Goal: Task Accomplishment & Management: Manage account settings

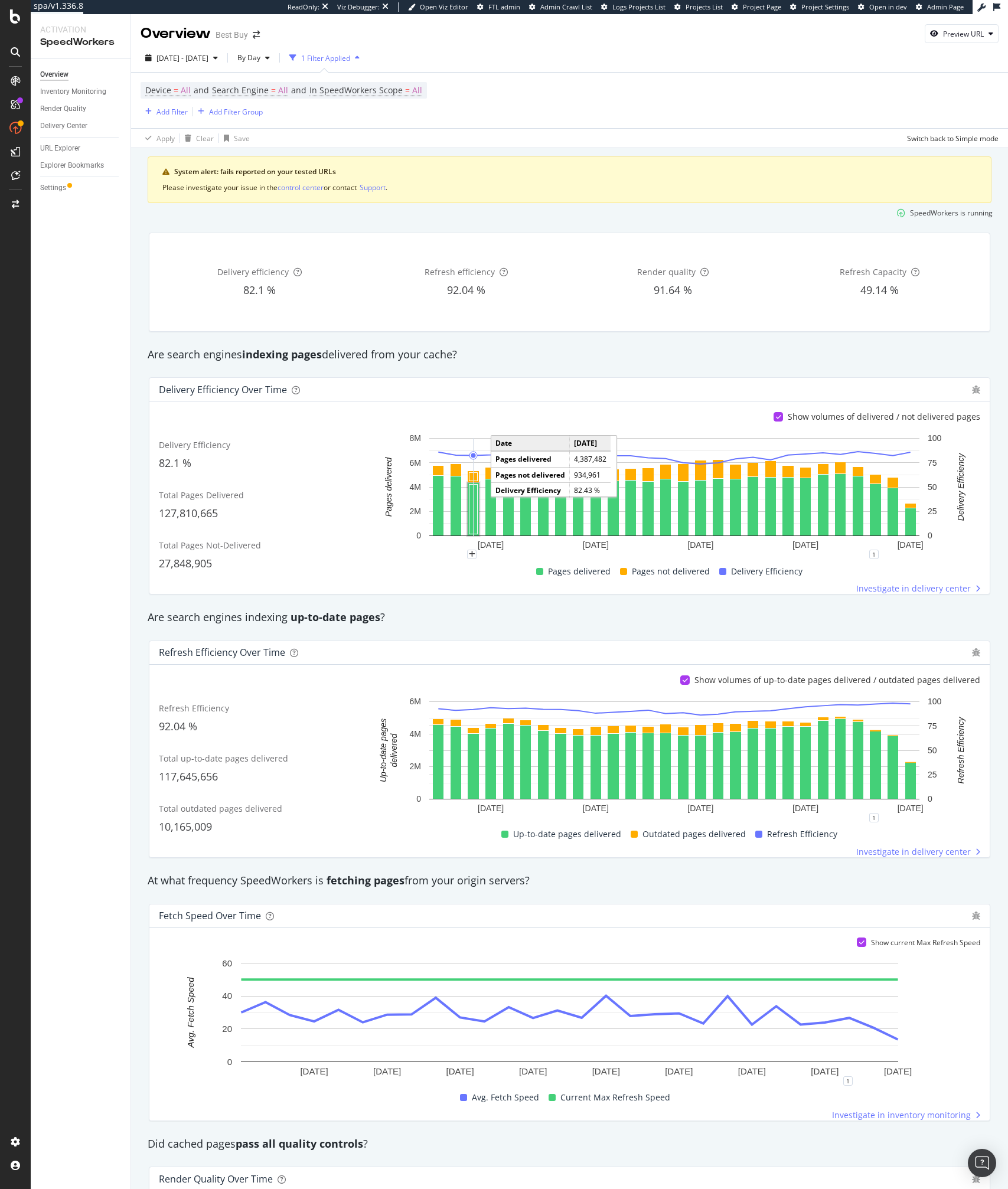
click at [579, 846] on div "Investigate in delivery center" at bounding box center [674, 852] width 612 height 12
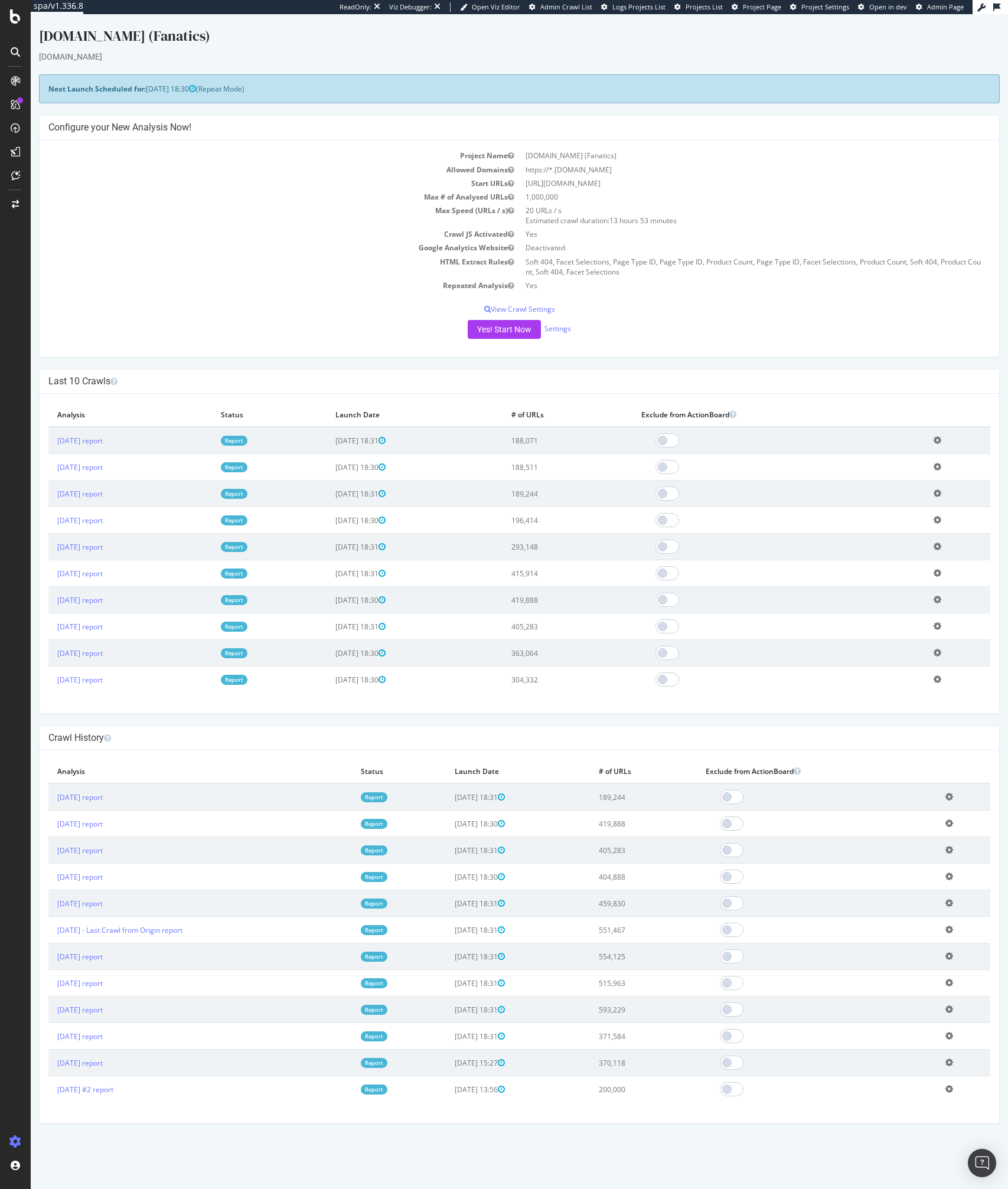
click at [762, 282] on td "Yes" at bounding box center [755, 285] width 471 height 14
click at [69, 181] on div "SpeedWorkers" at bounding box center [70, 180] width 53 height 12
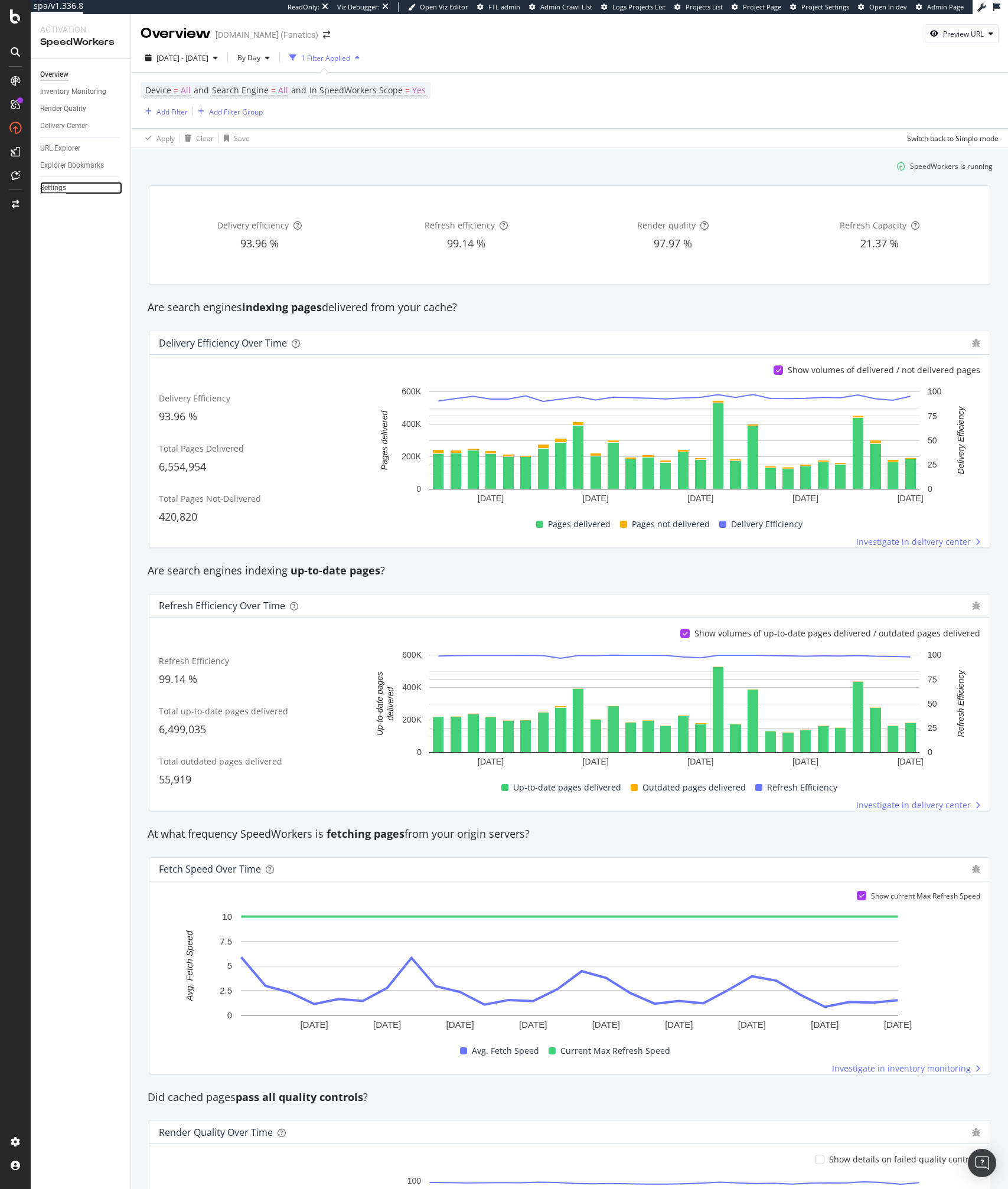
click at [49, 183] on div "Settings" at bounding box center [53, 188] width 26 height 13
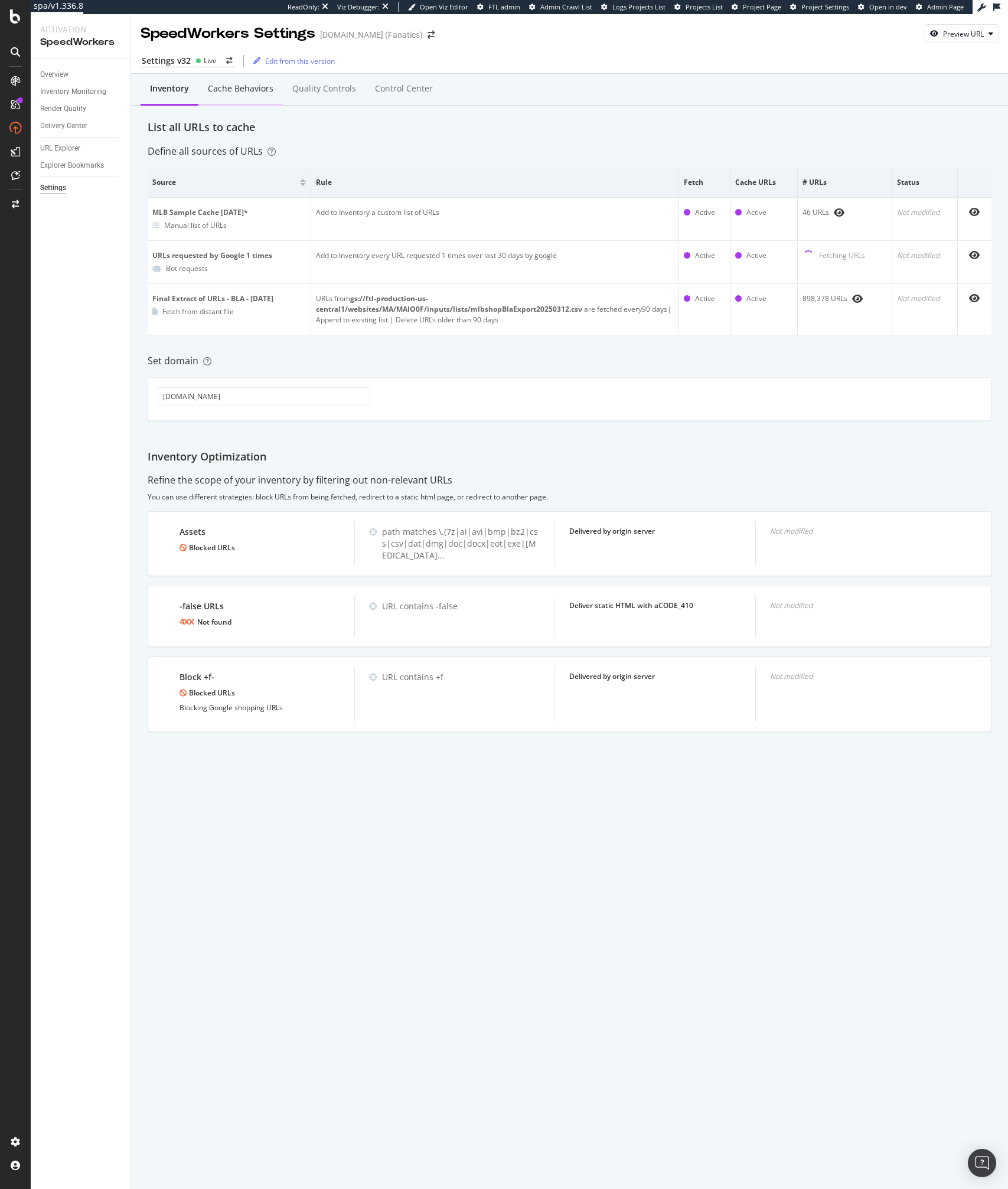
click at [243, 96] on div "Cache behaviors" at bounding box center [240, 89] width 84 height 32
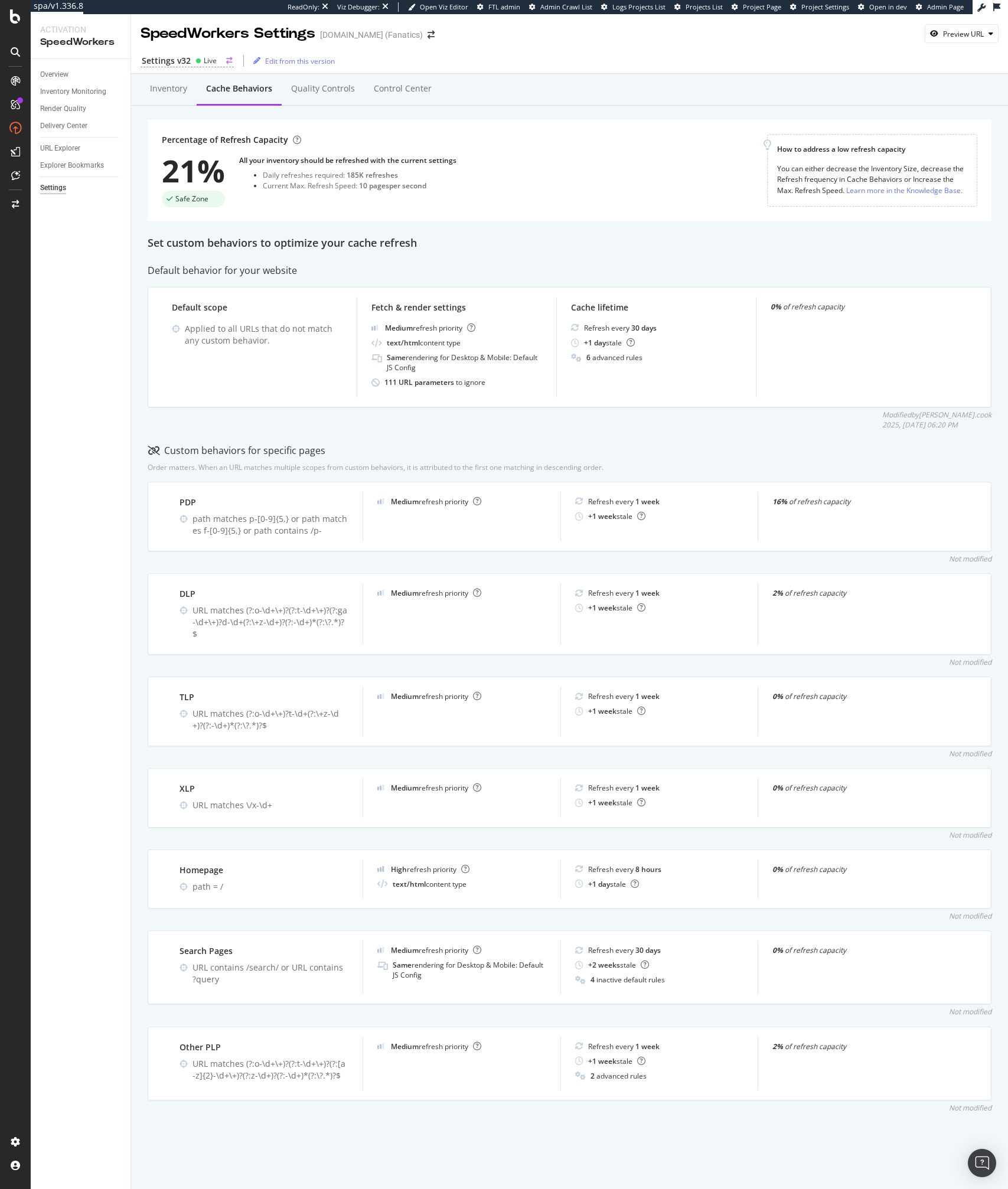
click at [197, 62] on circle at bounding box center [198, 61] width 5 height 5
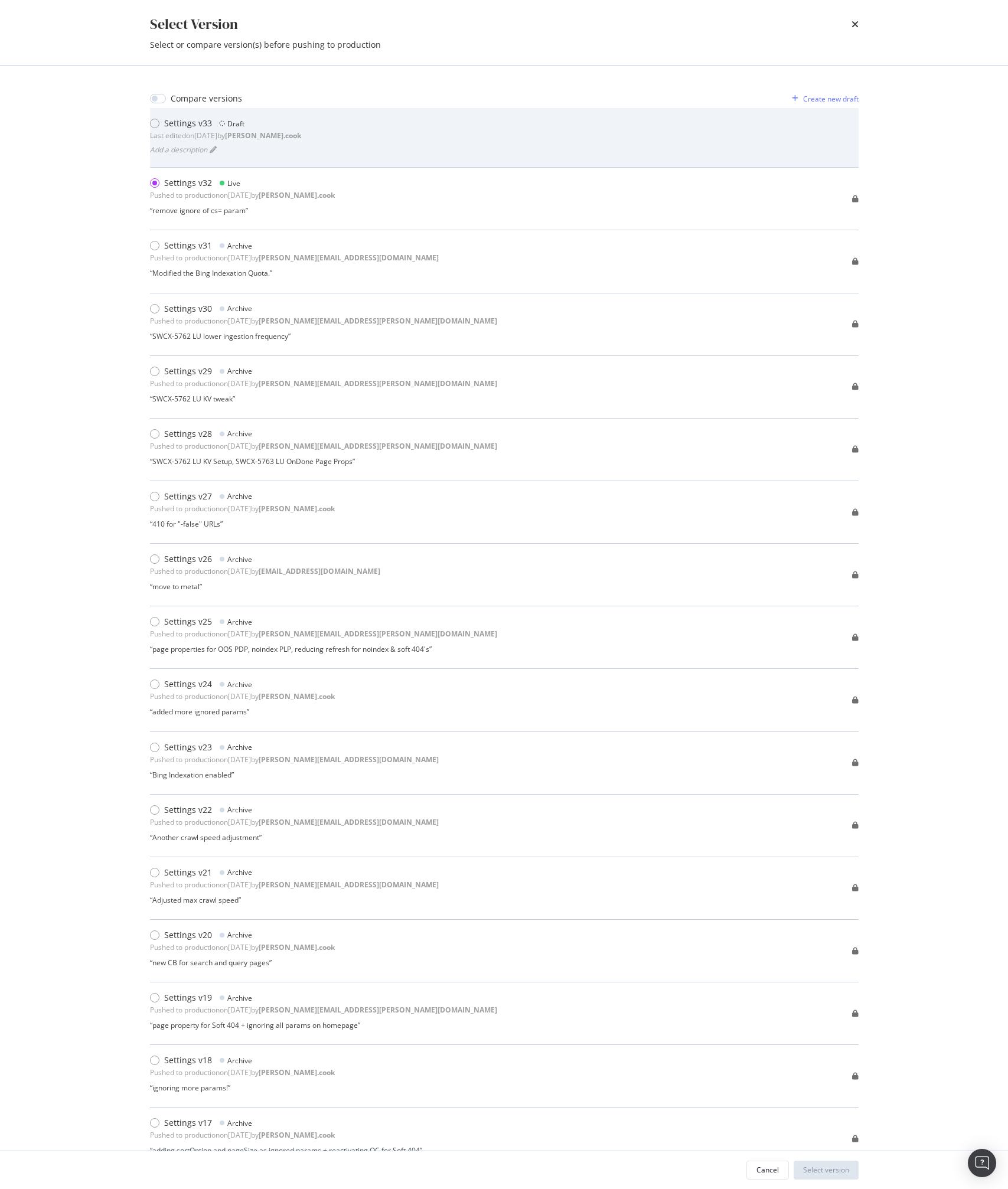
click at [189, 117] on div "Settings v33 Draft Last edited on 2025 Aug 11th by steven.cook Add a description" at bounding box center [504, 138] width 708 height 60
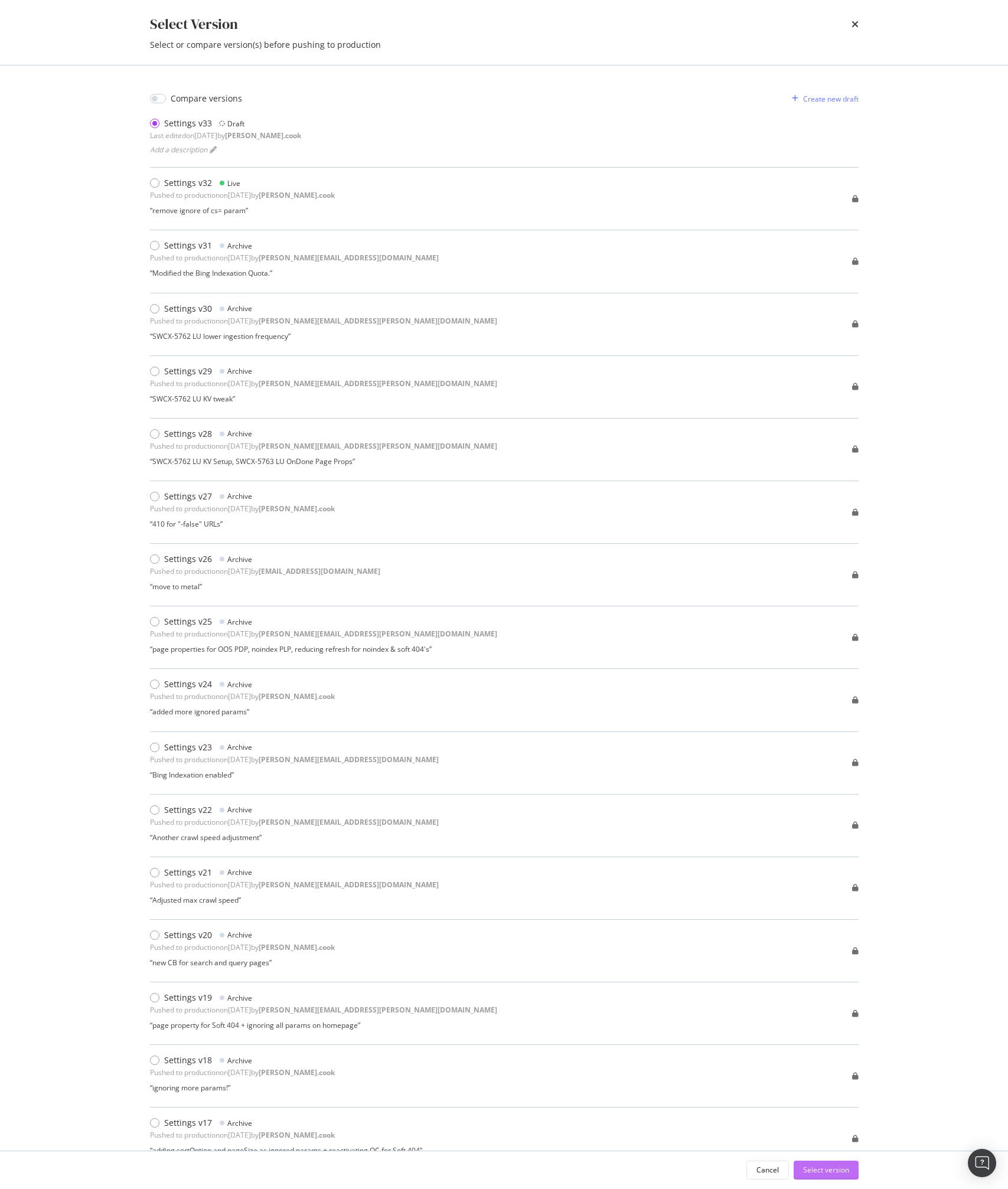
click at [824, 1170] on div "Select version" at bounding box center [826, 1170] width 46 height 10
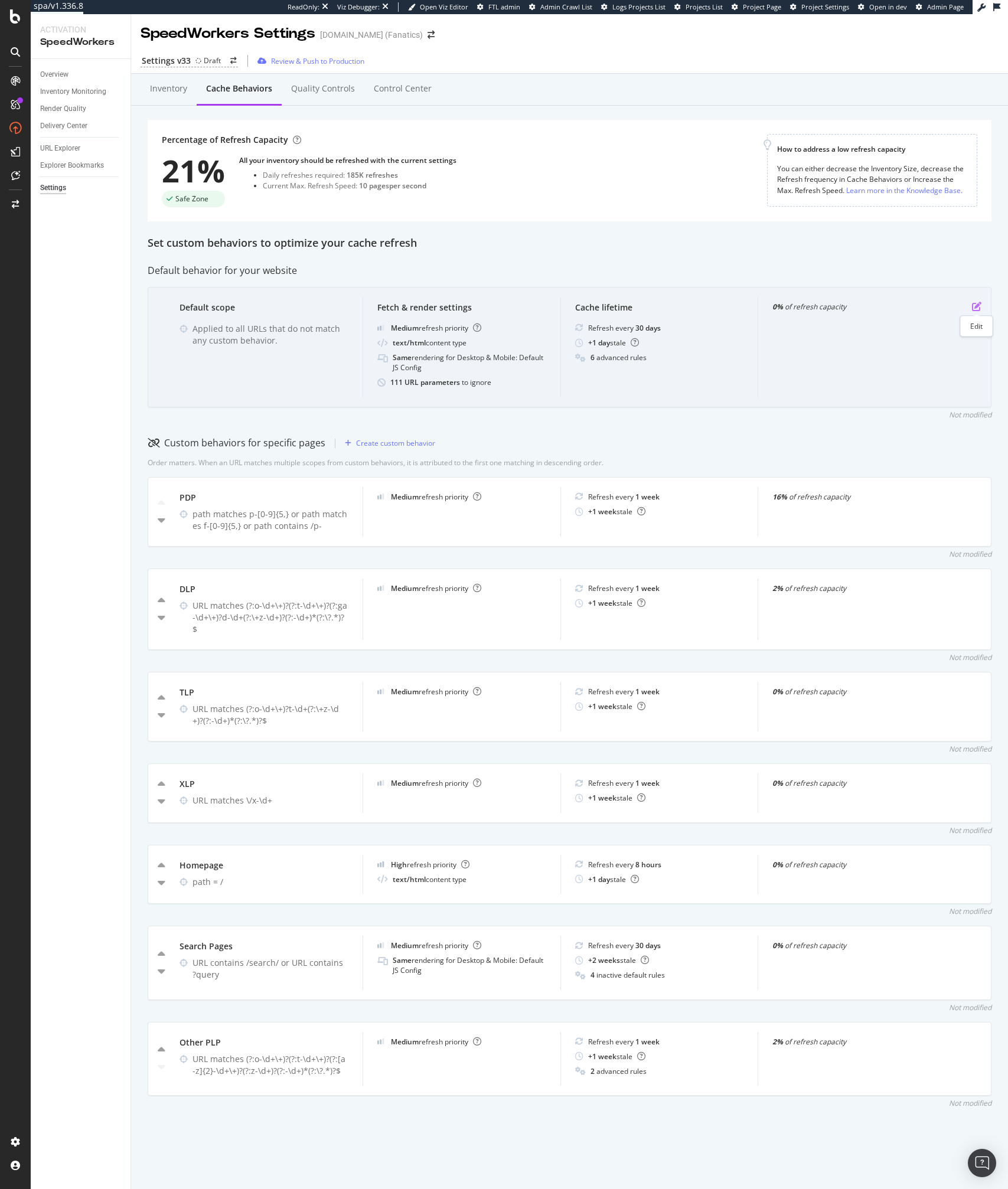
click at [979, 307] on icon "pen-to-square" at bounding box center [977, 307] width 10 height 10
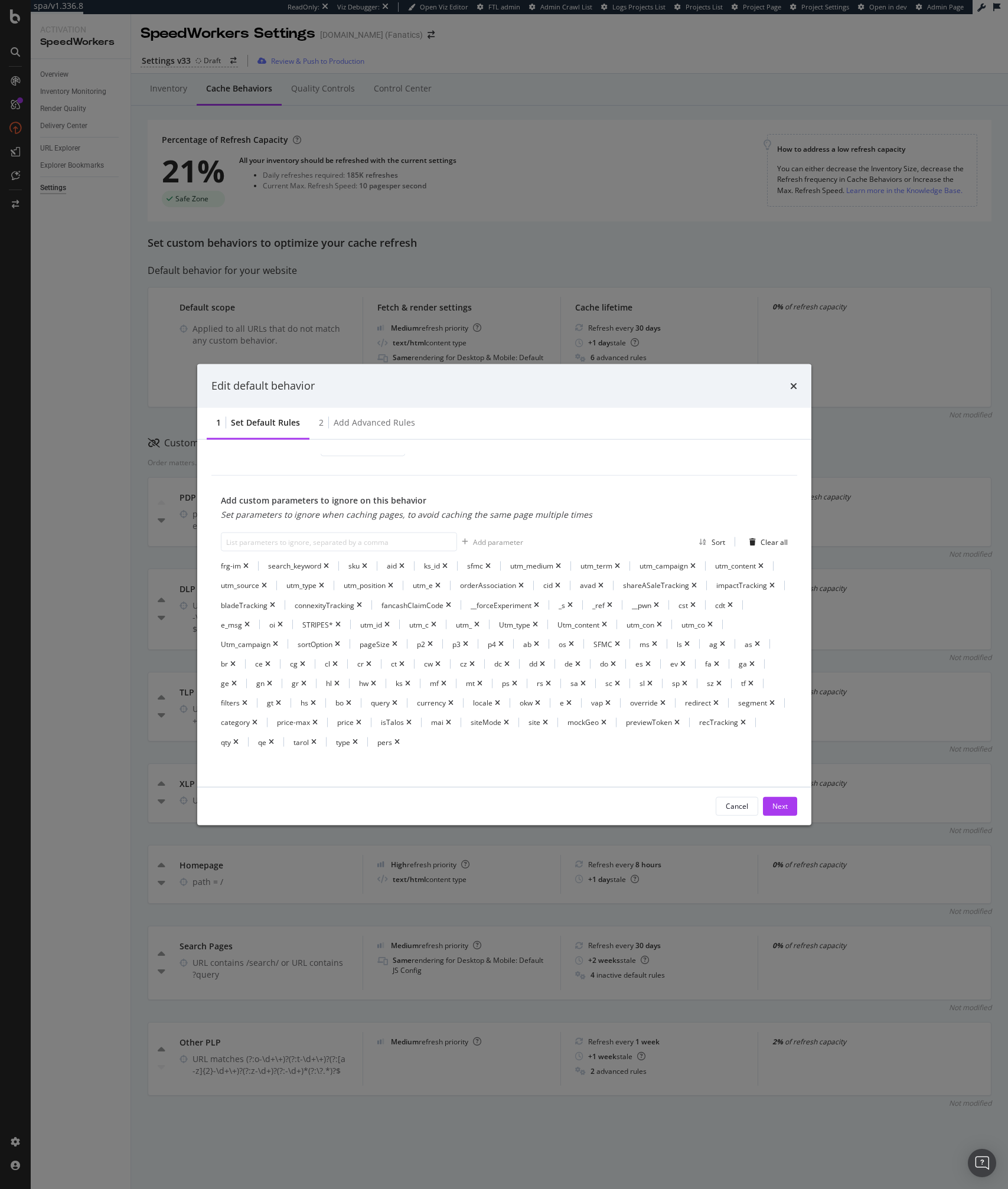
scroll to position [482, 0]
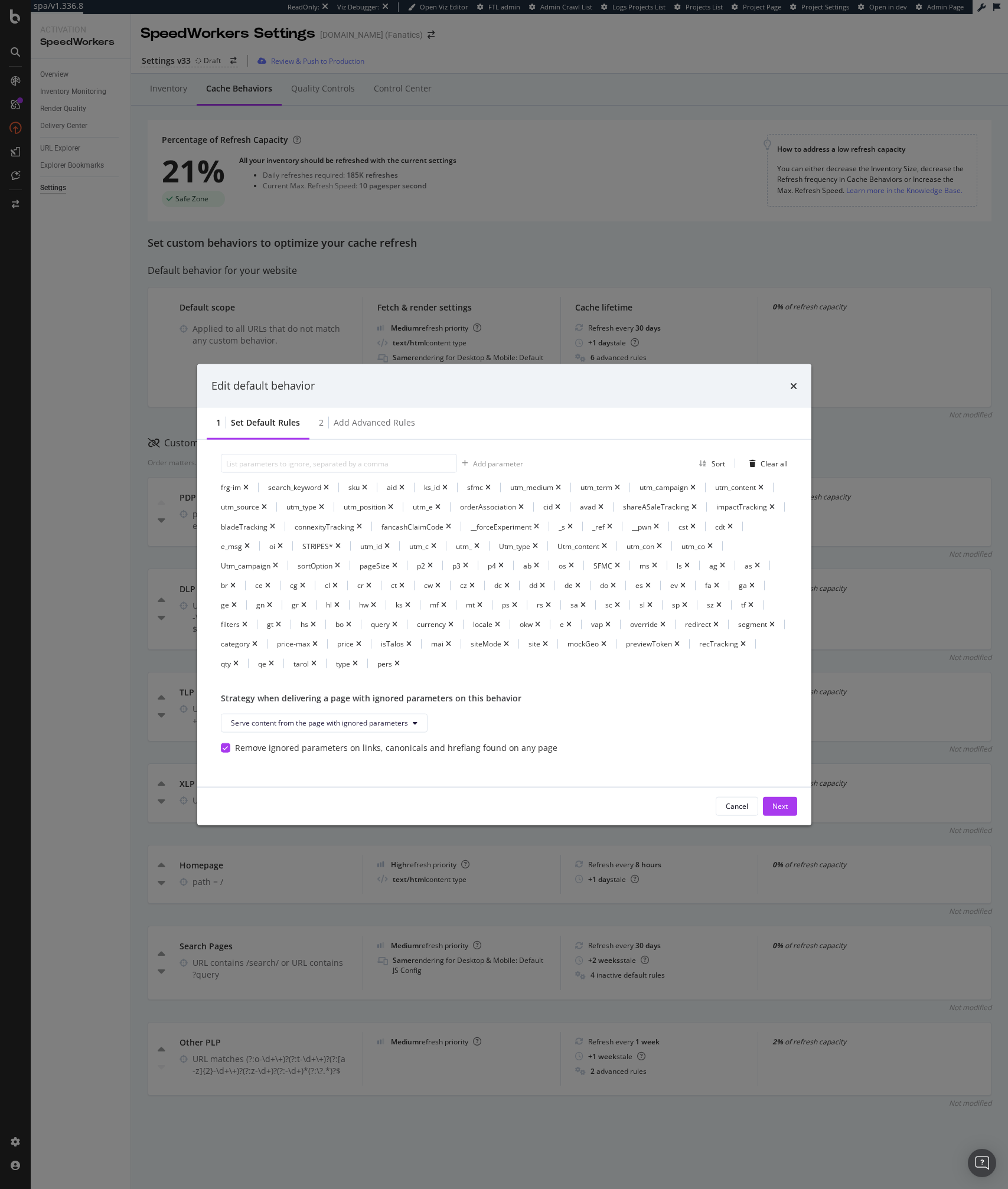
click at [637, 773] on div "This is the default behavior. It will be applied to all URLs that do not match …" at bounding box center [504, 613] width 614 height 347
click at [738, 812] on div "Cancel" at bounding box center [737, 806] width 23 height 17
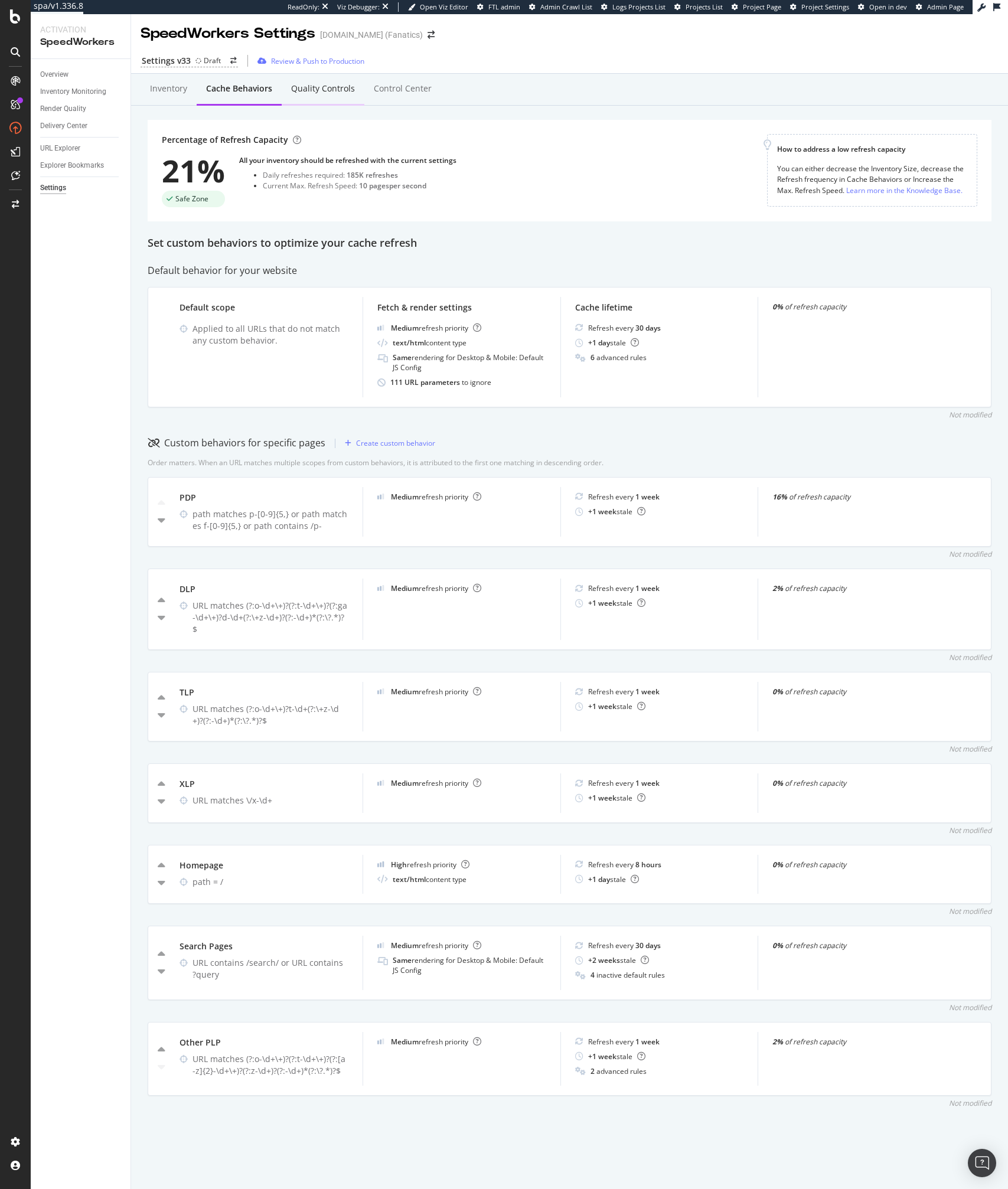
click at [320, 94] on div "Quality Controls" at bounding box center [323, 88] width 64 height 12
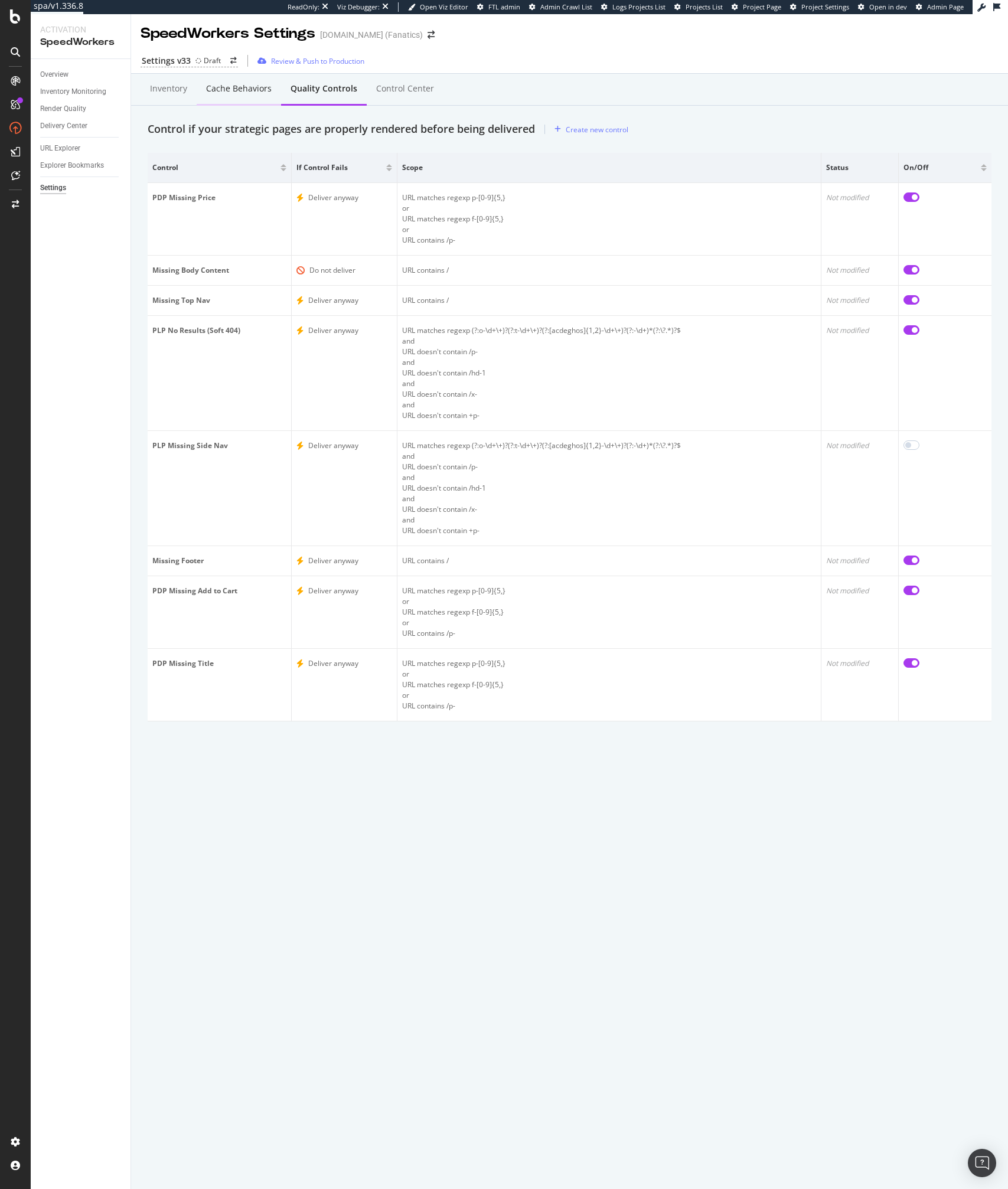
click at [228, 94] on div "Cache behaviors" at bounding box center [239, 88] width 66 height 12
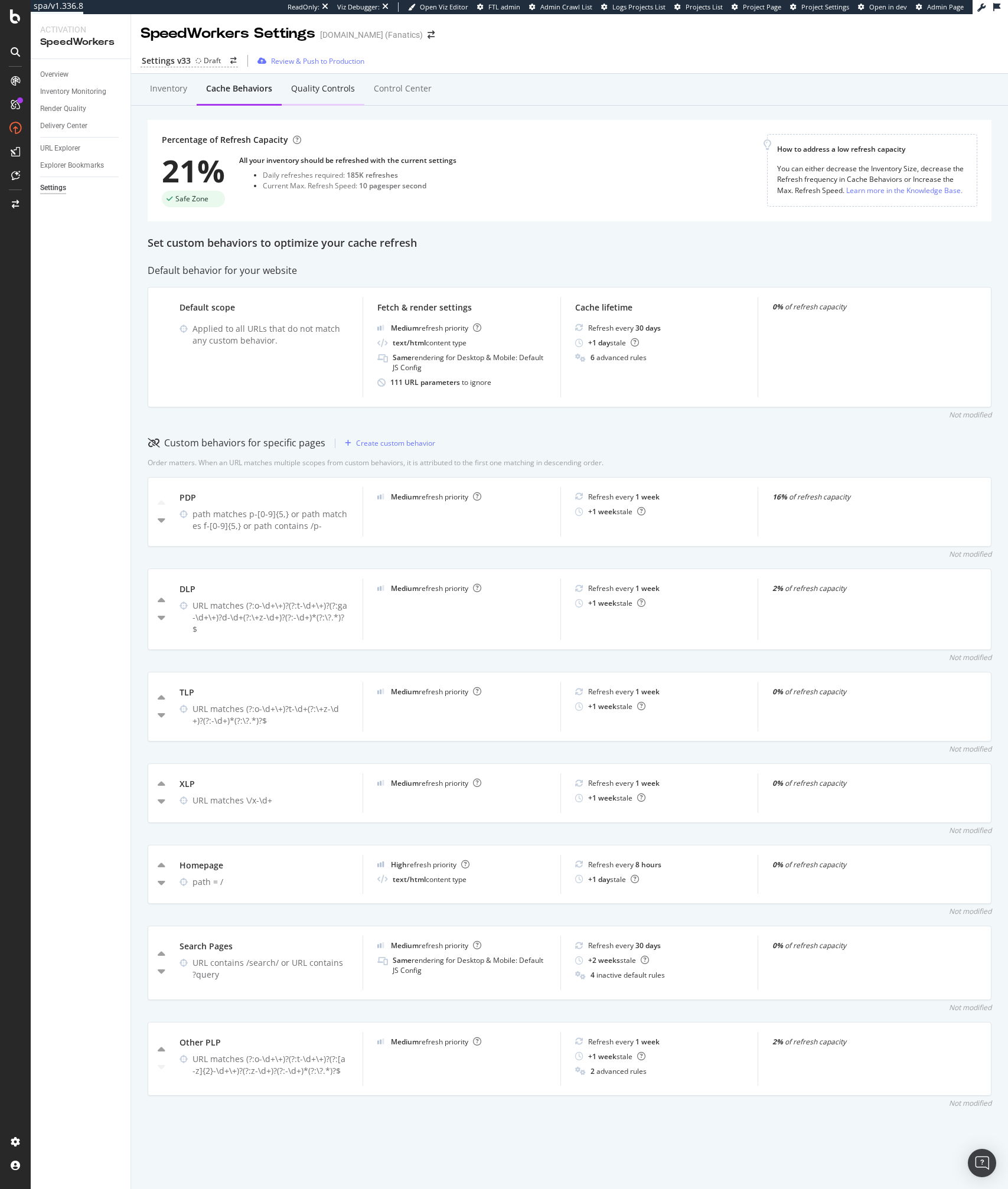
click at [295, 97] on div "Quality Controls" at bounding box center [323, 89] width 83 height 32
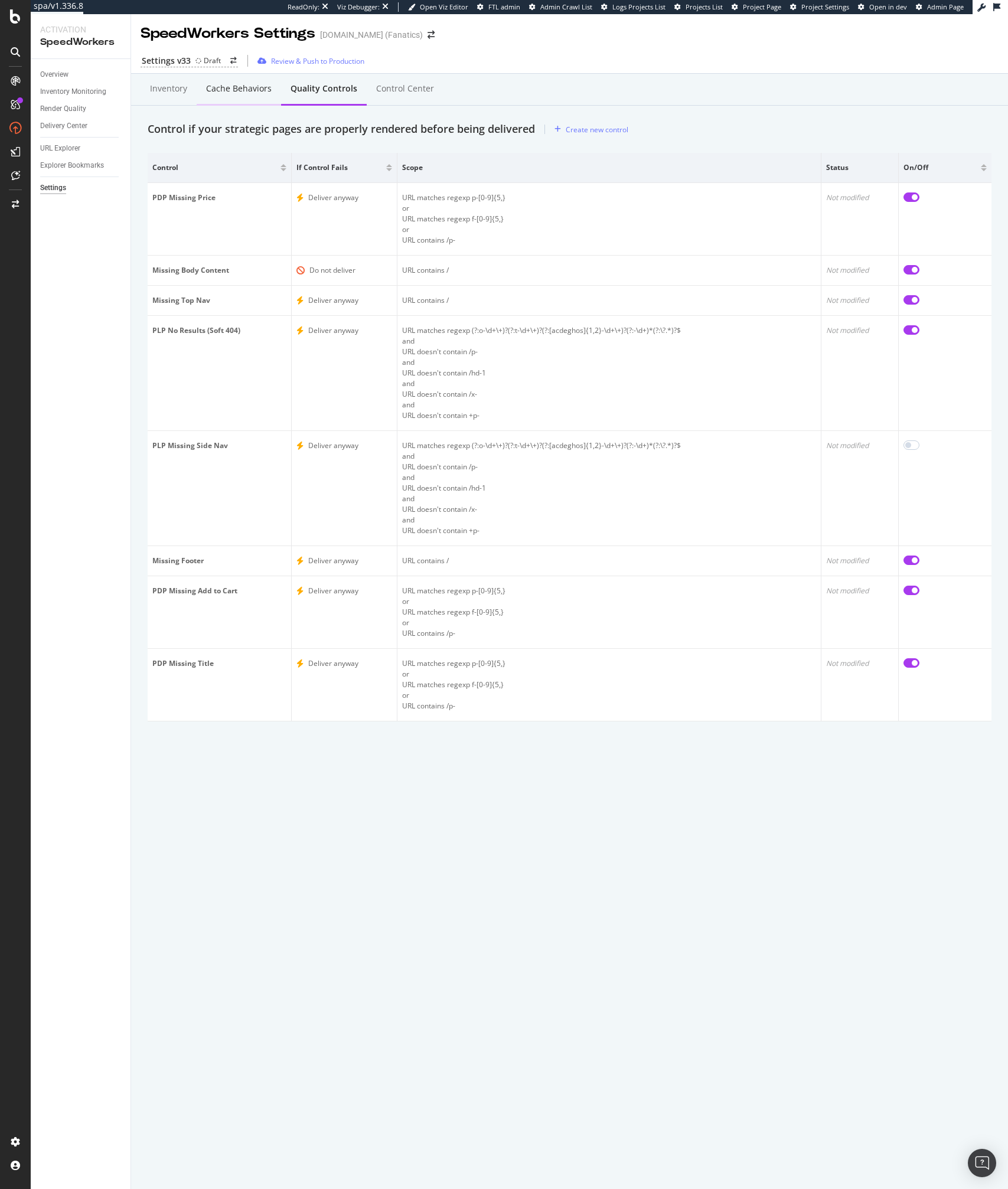
click at [255, 98] on div "Cache behaviors" at bounding box center [239, 89] width 84 height 32
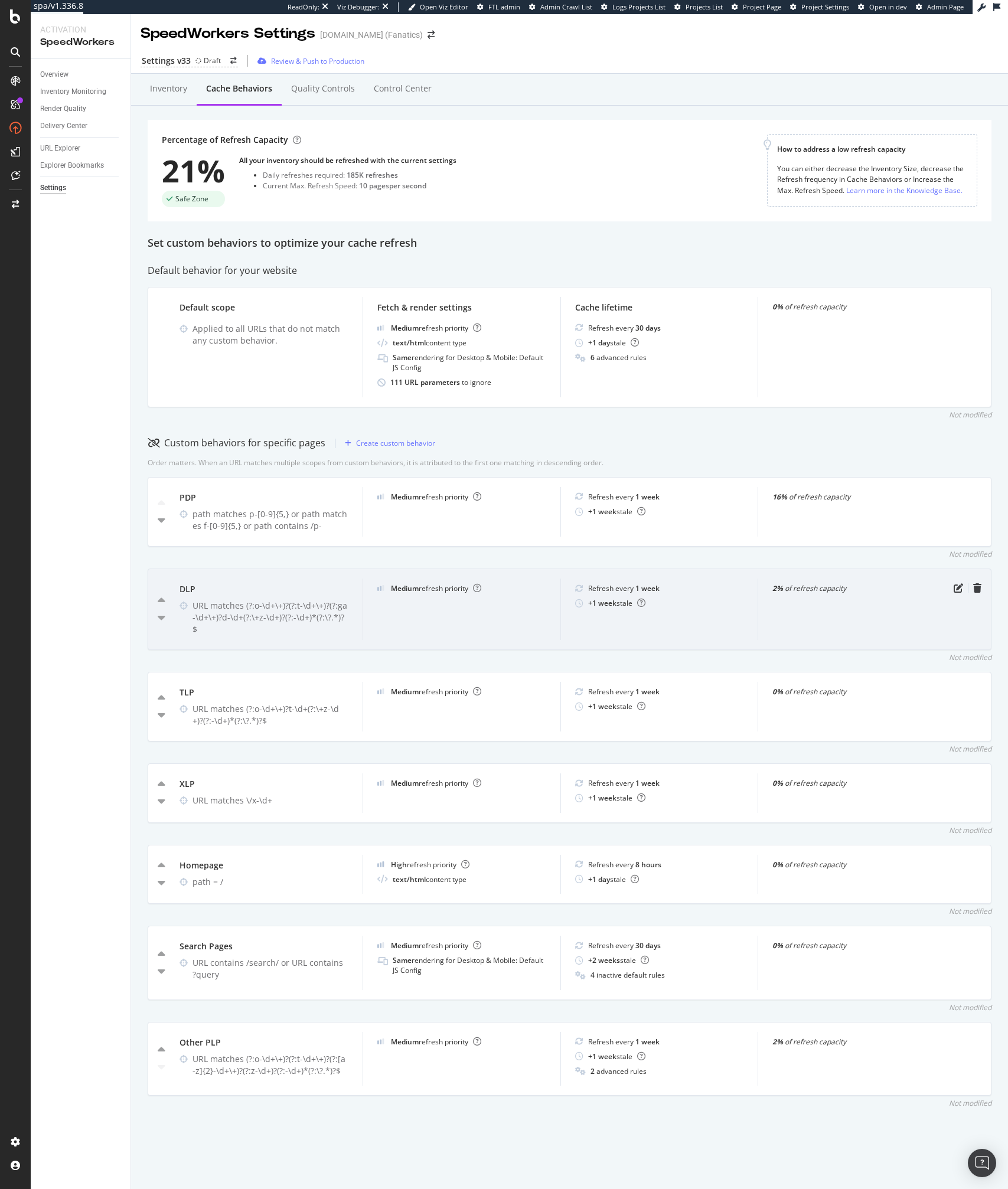
click at [948, 603] on div "2% of refresh capacity" at bounding box center [856, 609] width 198 height 62
click at [961, 591] on icon "pen-to-square" at bounding box center [958, 588] width 10 height 10
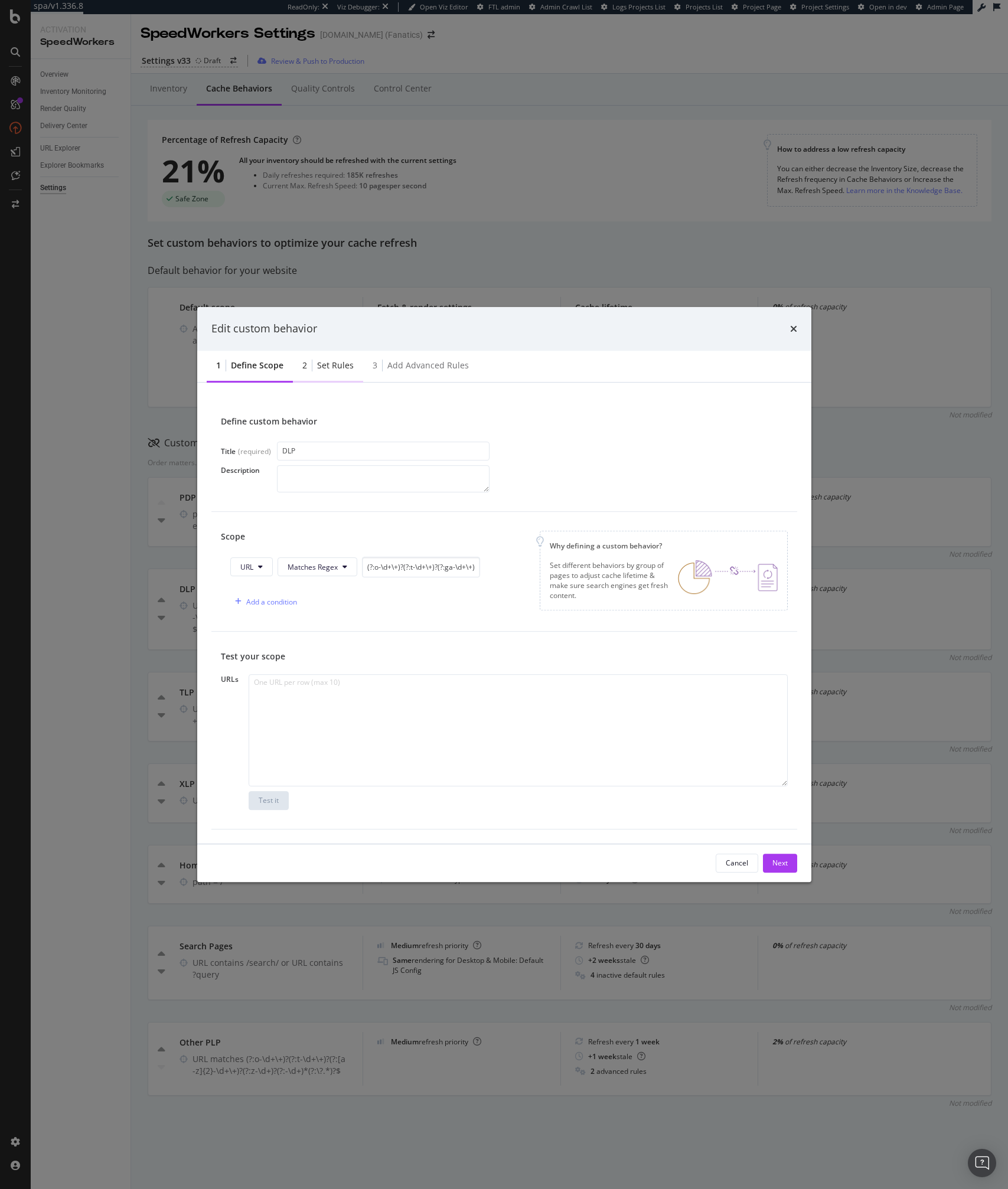
click at [352, 374] on div "2 Set rules" at bounding box center [328, 366] width 71 height 32
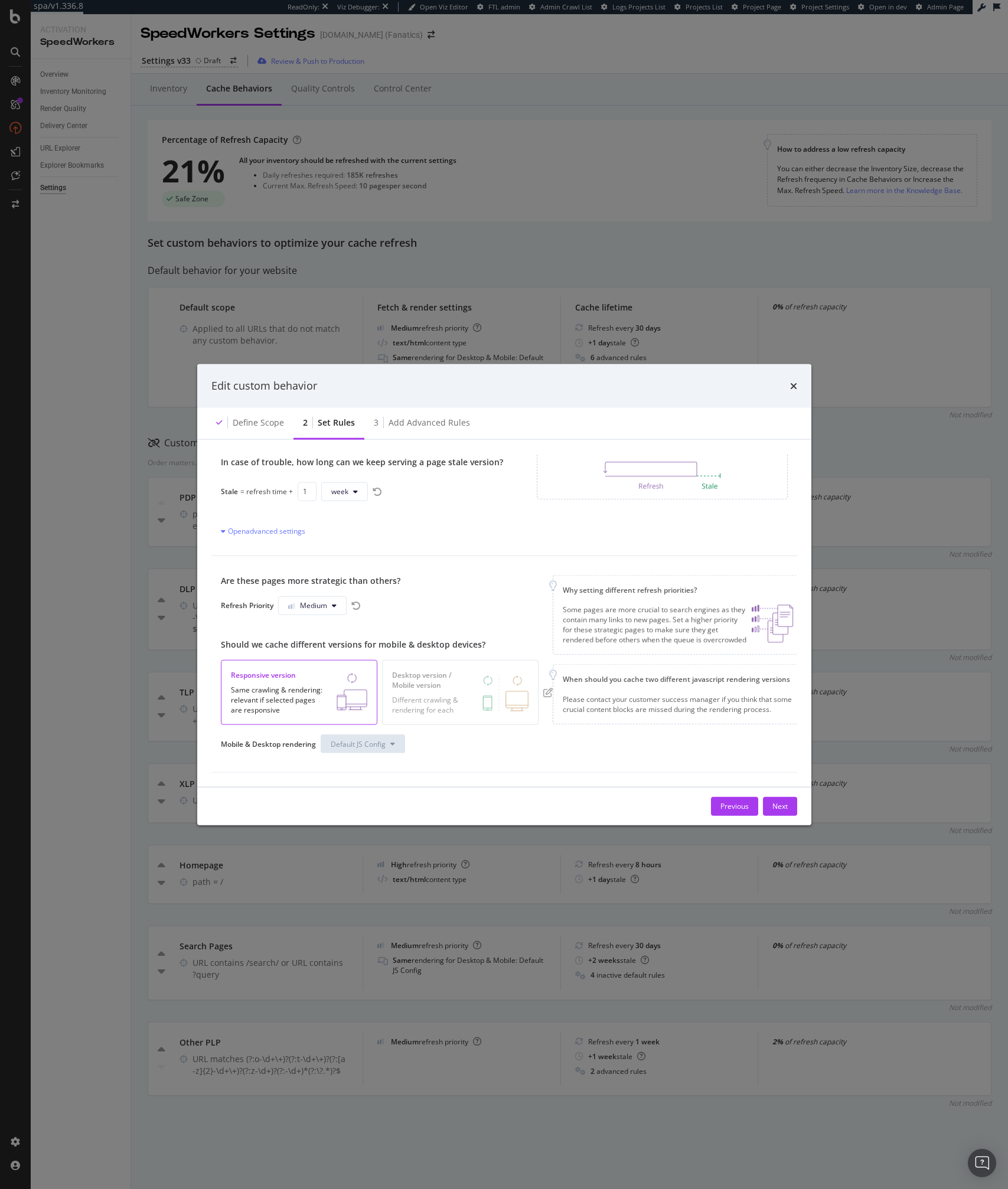
scroll to position [104, 3]
click at [427, 431] on div "3 Add advanced rules" at bounding box center [421, 423] width 115 height 32
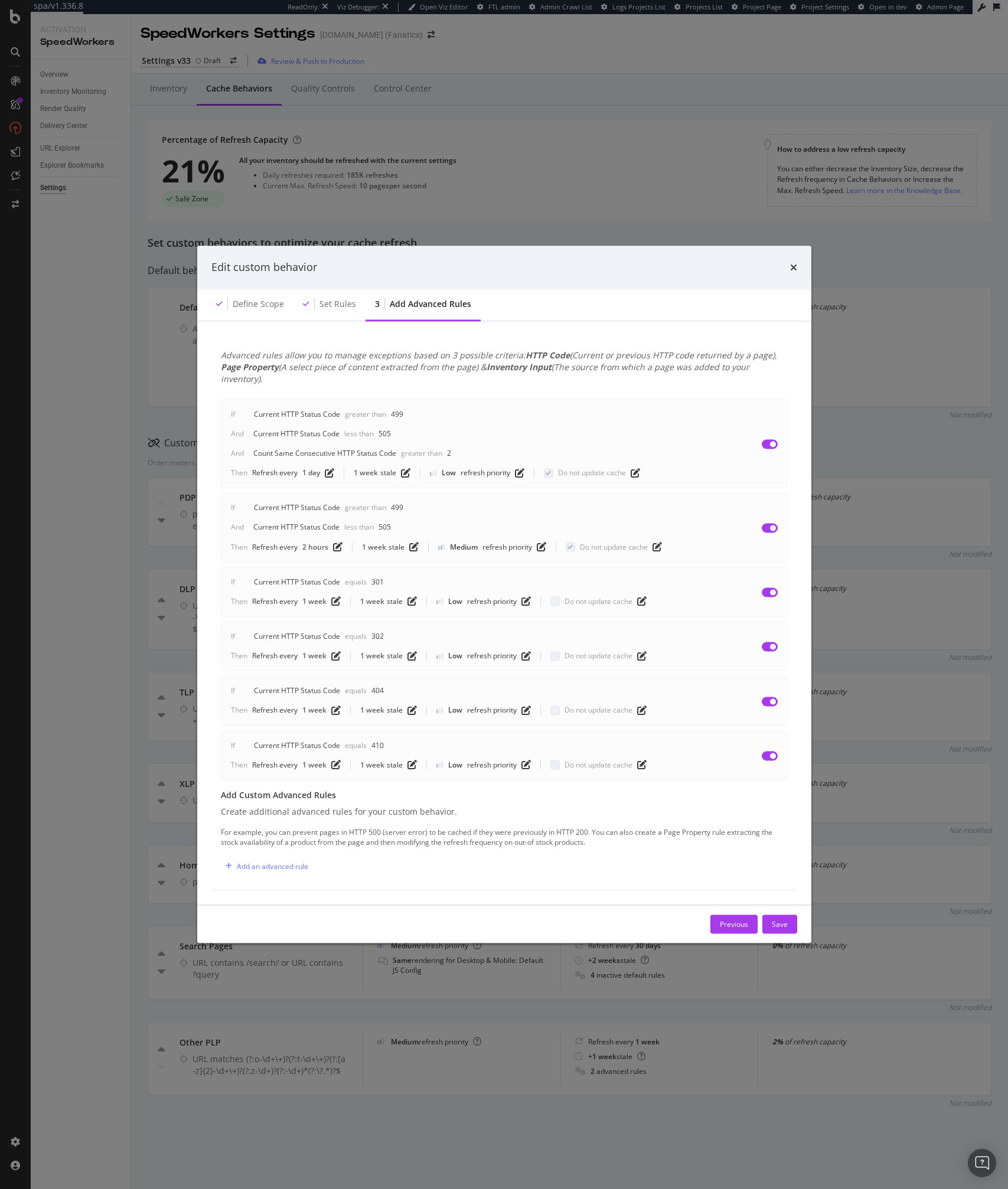
click at [515, 892] on div "Advanced rules allow you to manage exceptions based on 3 possible criteria: HTT…" at bounding box center [504, 613] width 614 height 583
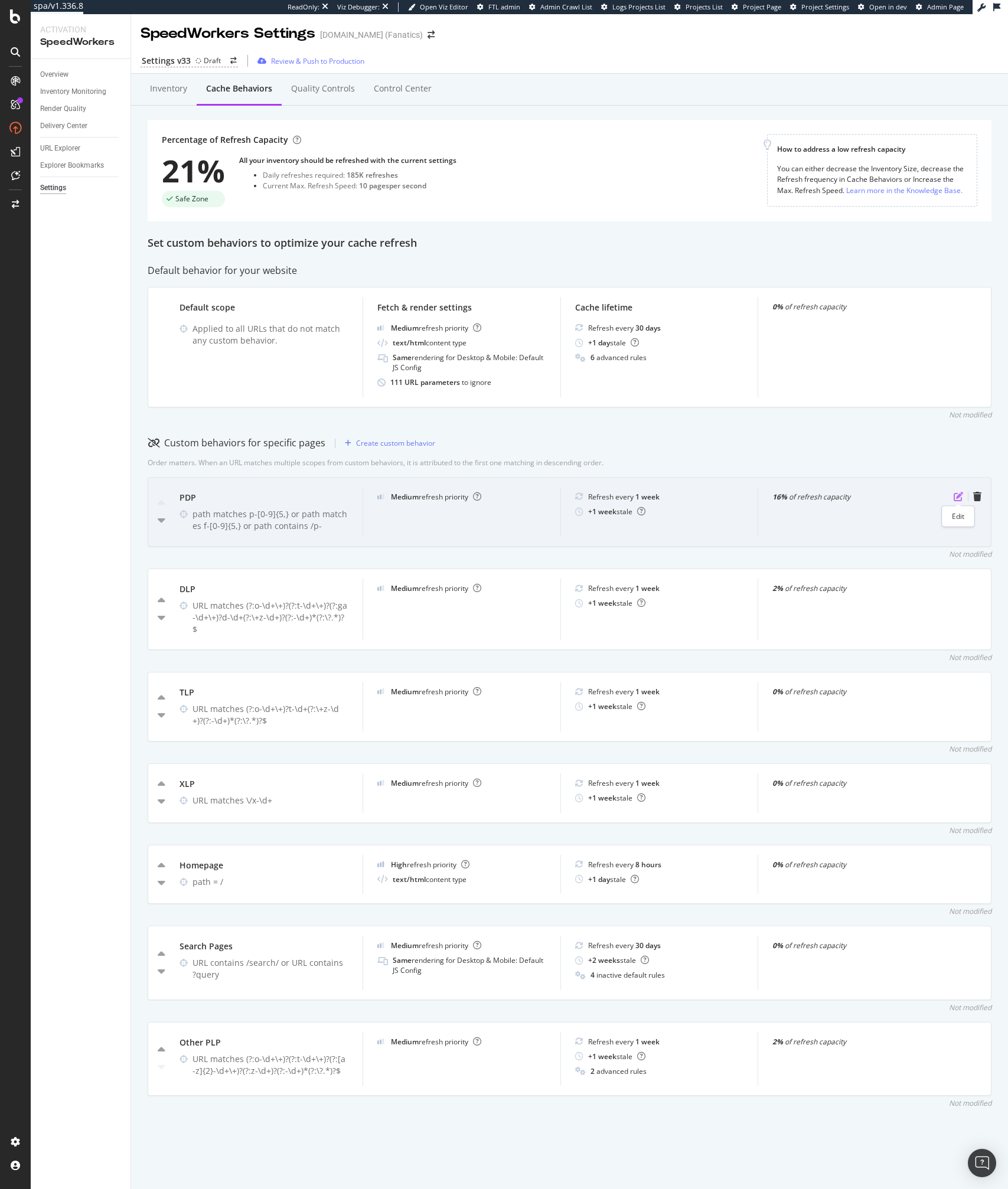
click at [961, 494] on icon "pen-to-square" at bounding box center [958, 497] width 10 height 10
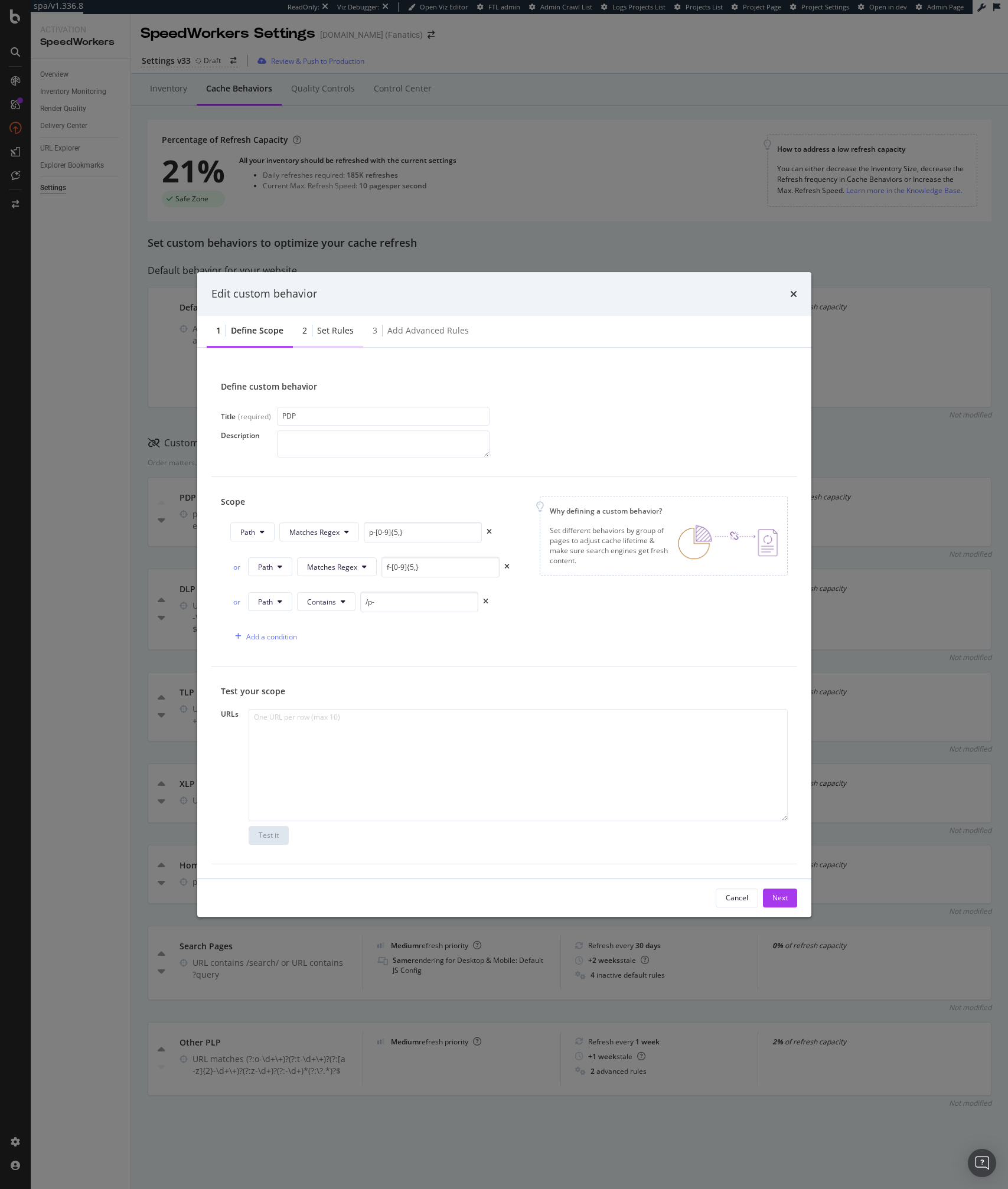
click at [322, 344] on div "2 Set rules" at bounding box center [328, 331] width 71 height 32
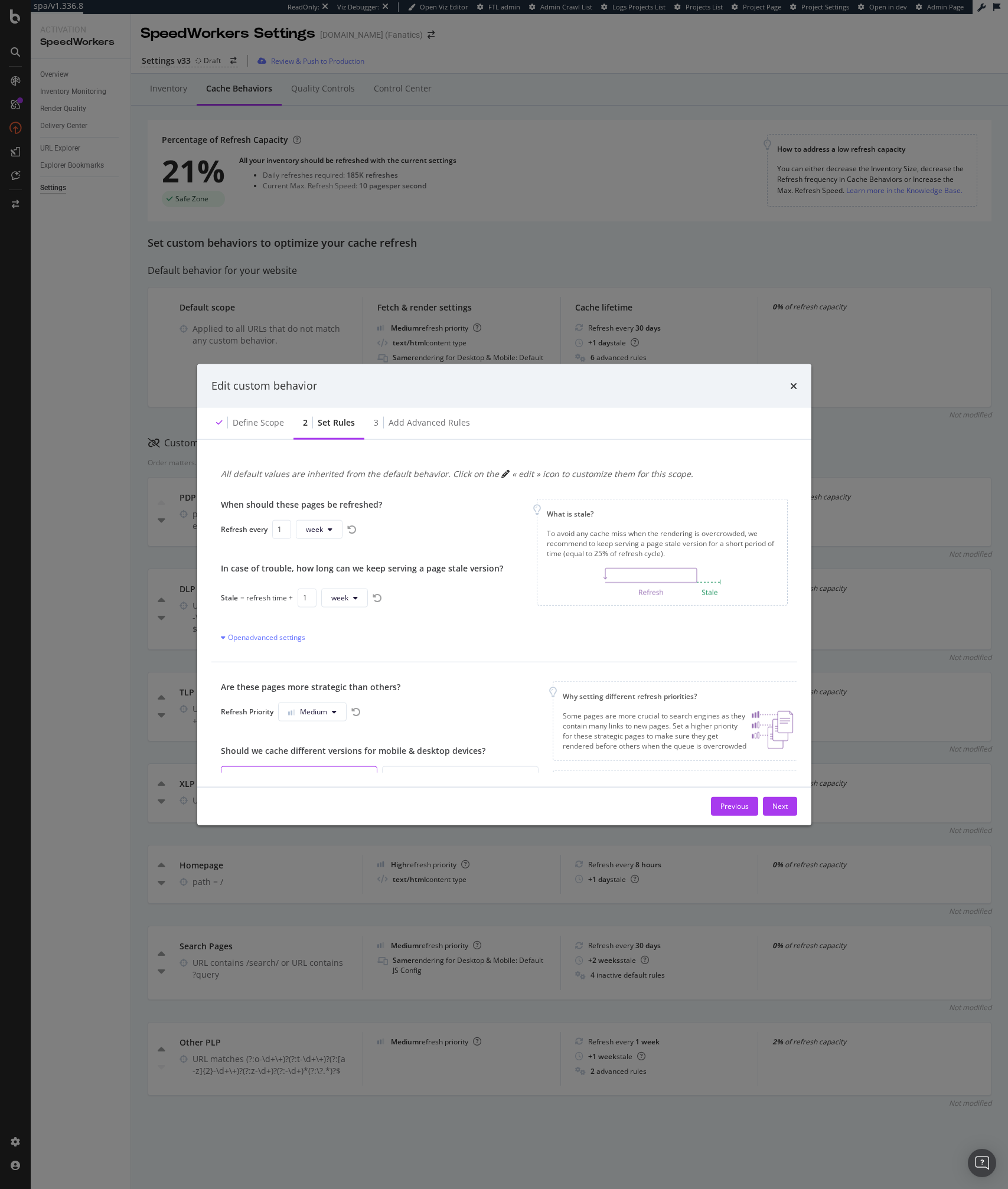
scroll to position [106, 0]
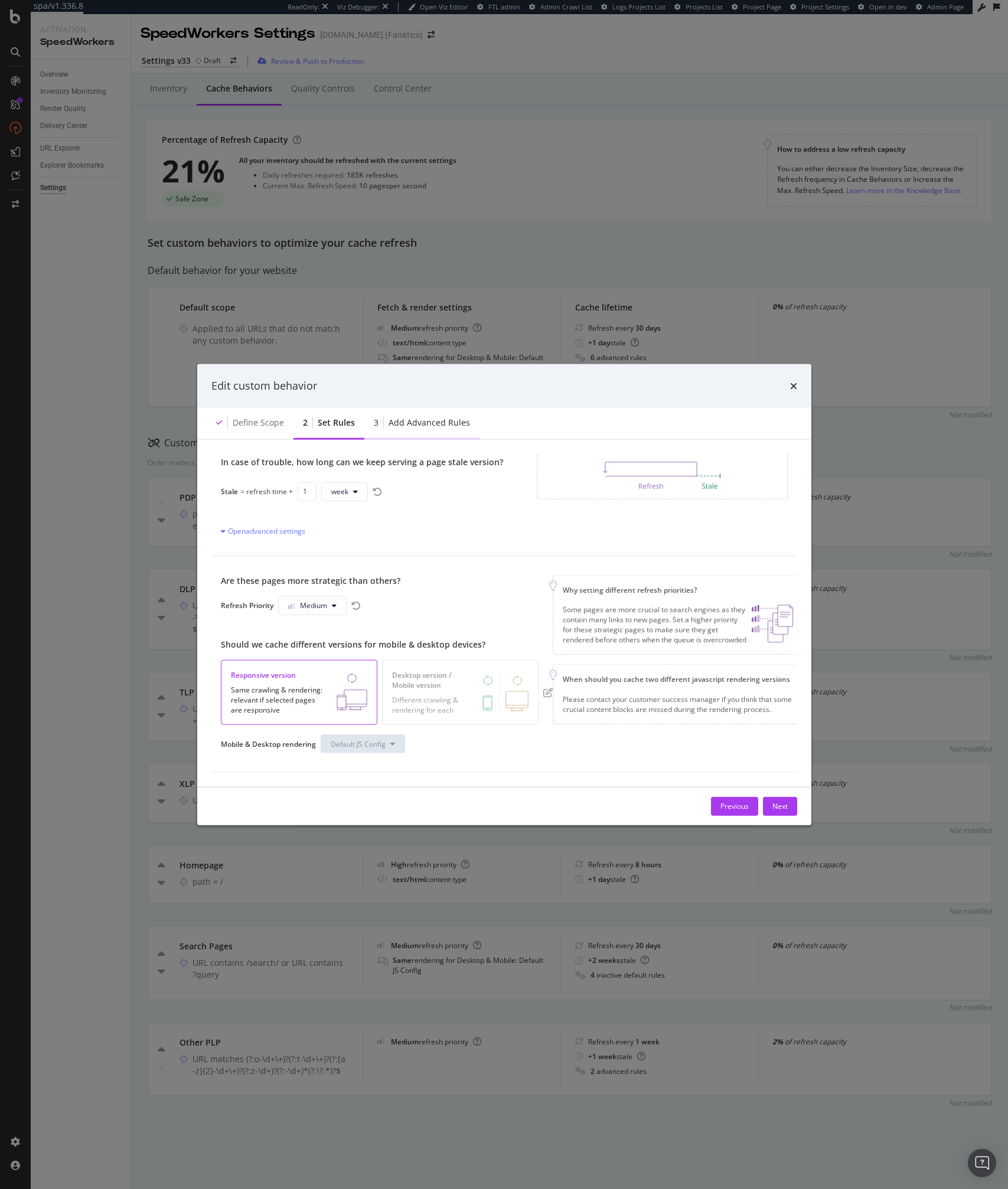
click at [408, 416] on div "Add advanced rules" at bounding box center [429, 422] width 81 height 12
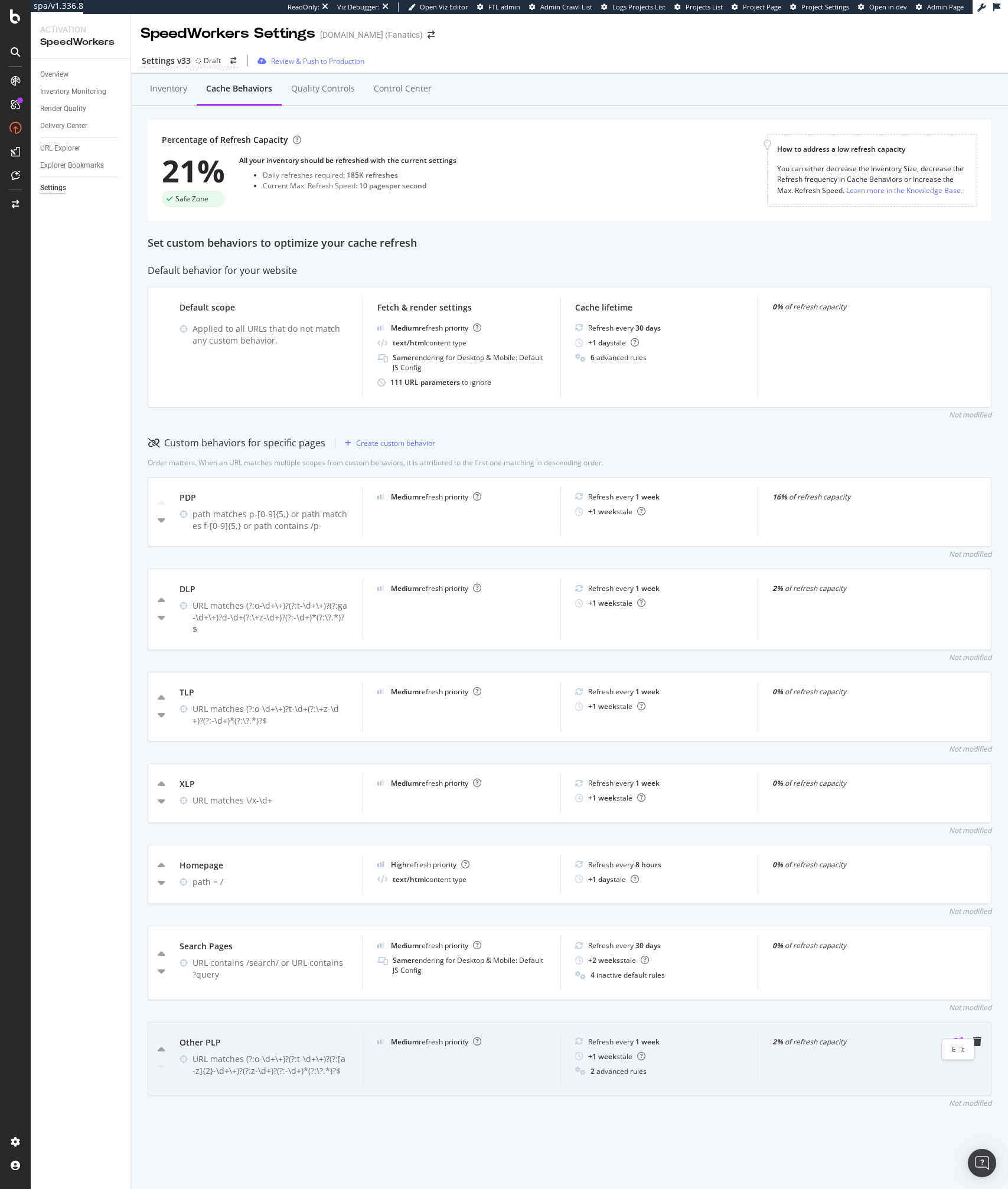
click at [956, 1037] on icon "pen-to-square" at bounding box center [958, 1041] width 10 height 10
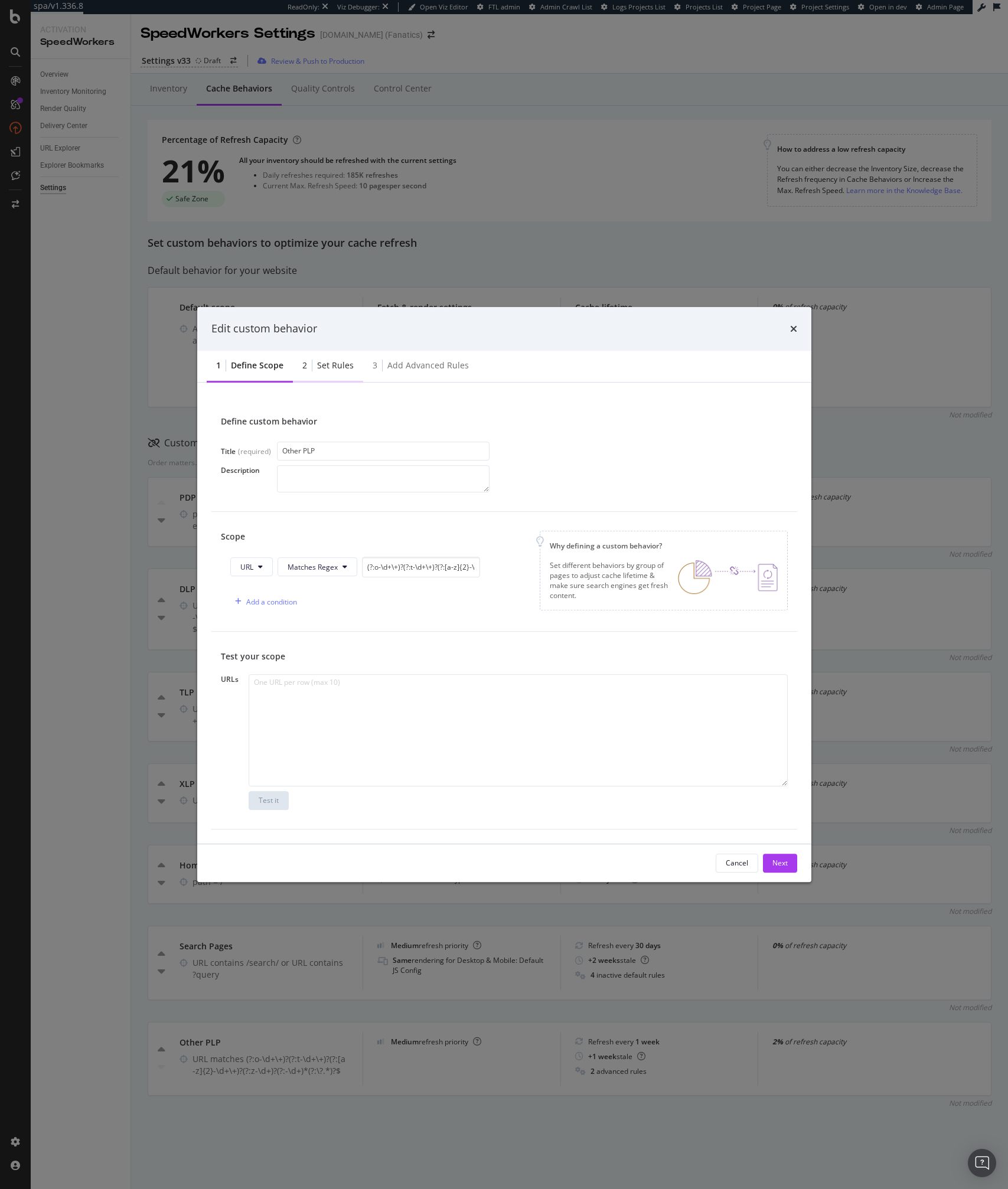
click at [331, 369] on div "Set rules" at bounding box center [335, 366] width 36 height 12
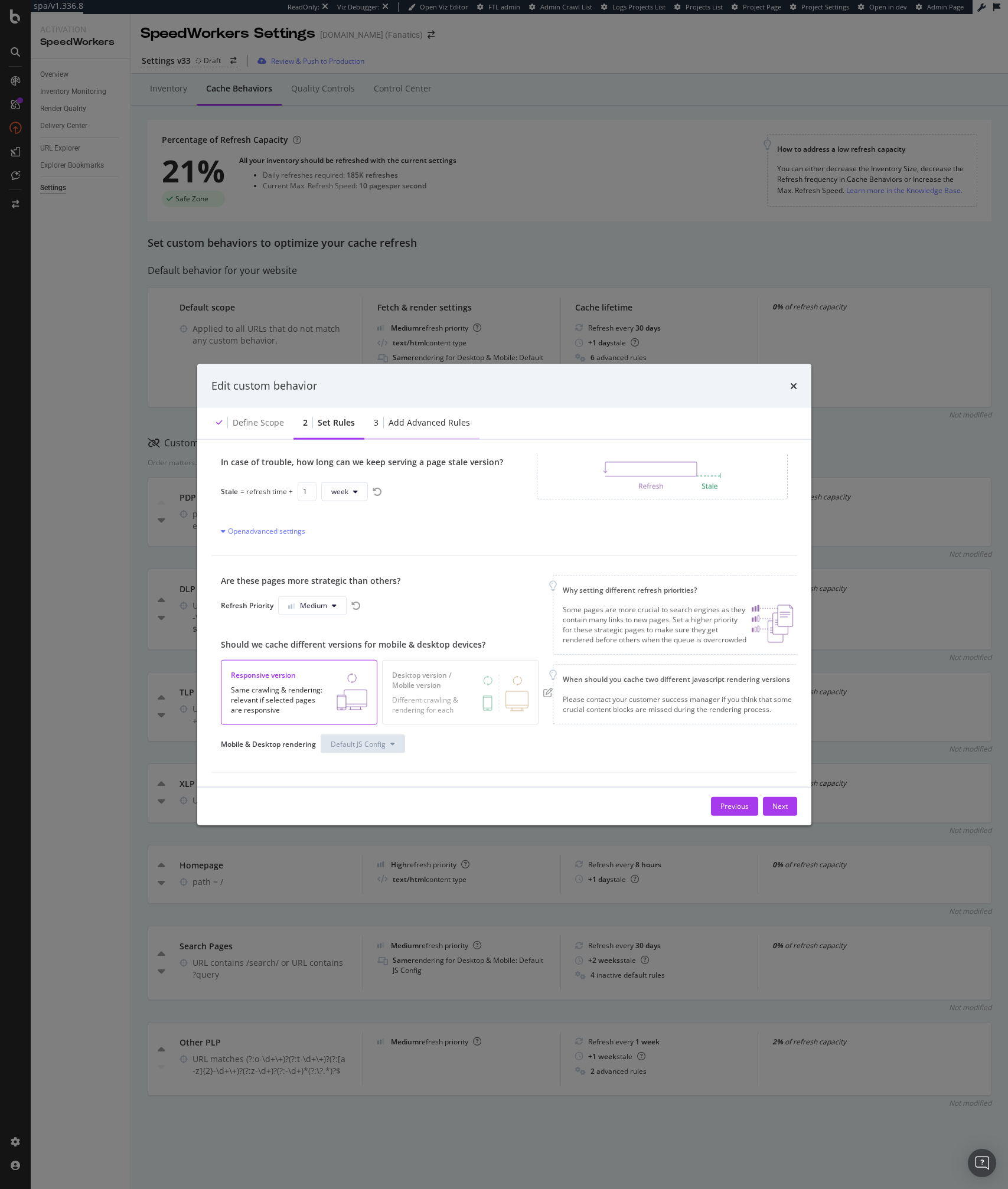
click at [421, 420] on div "Add advanced rules" at bounding box center [429, 422] width 81 height 12
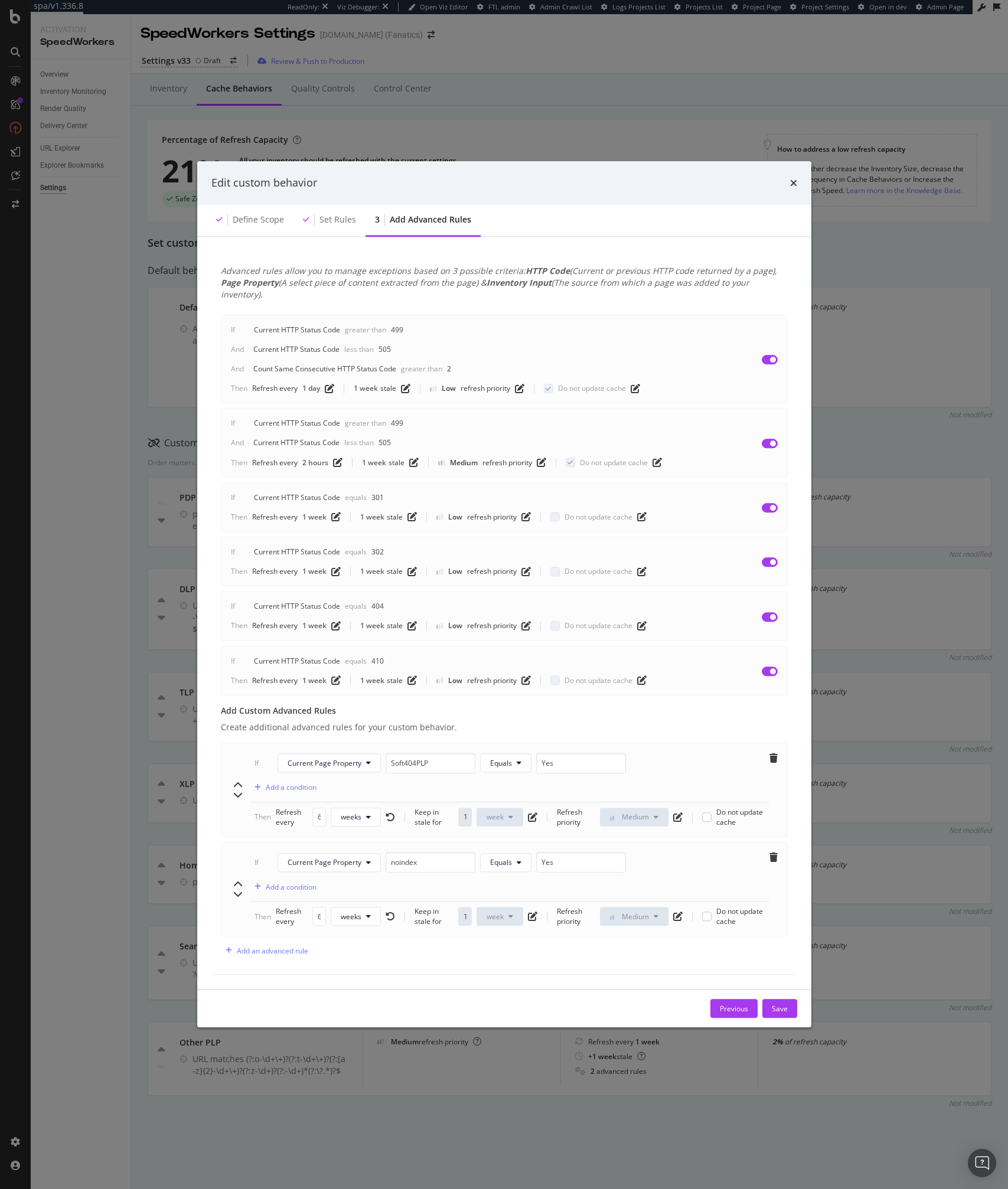
click at [427, 977] on div "Advanced rules allow you to manage exceptions based on 3 possible criteria: HTT…" at bounding box center [504, 613] width 614 height 753
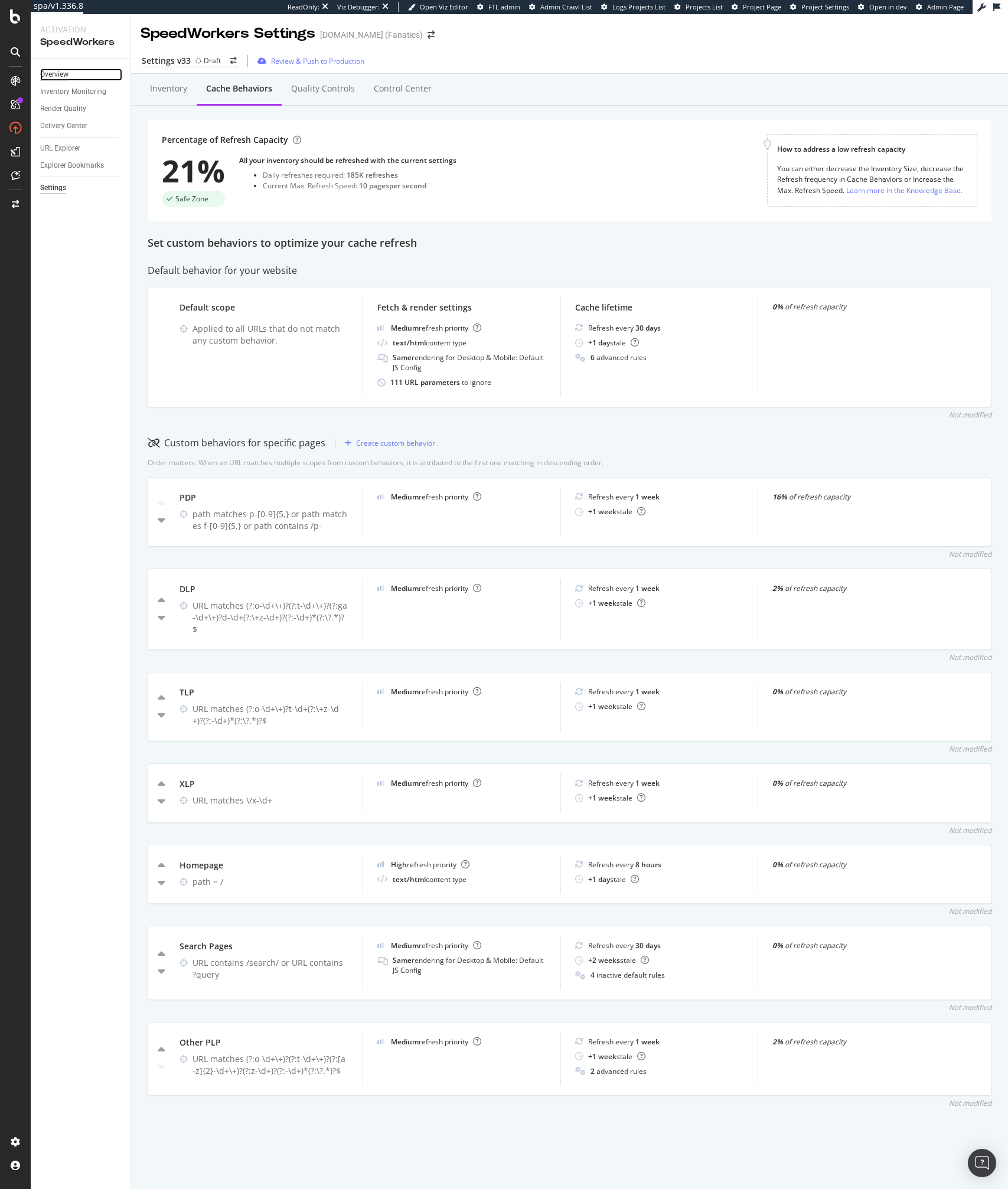
click at [43, 69] on div "Overview" at bounding box center [54, 75] width 28 height 13
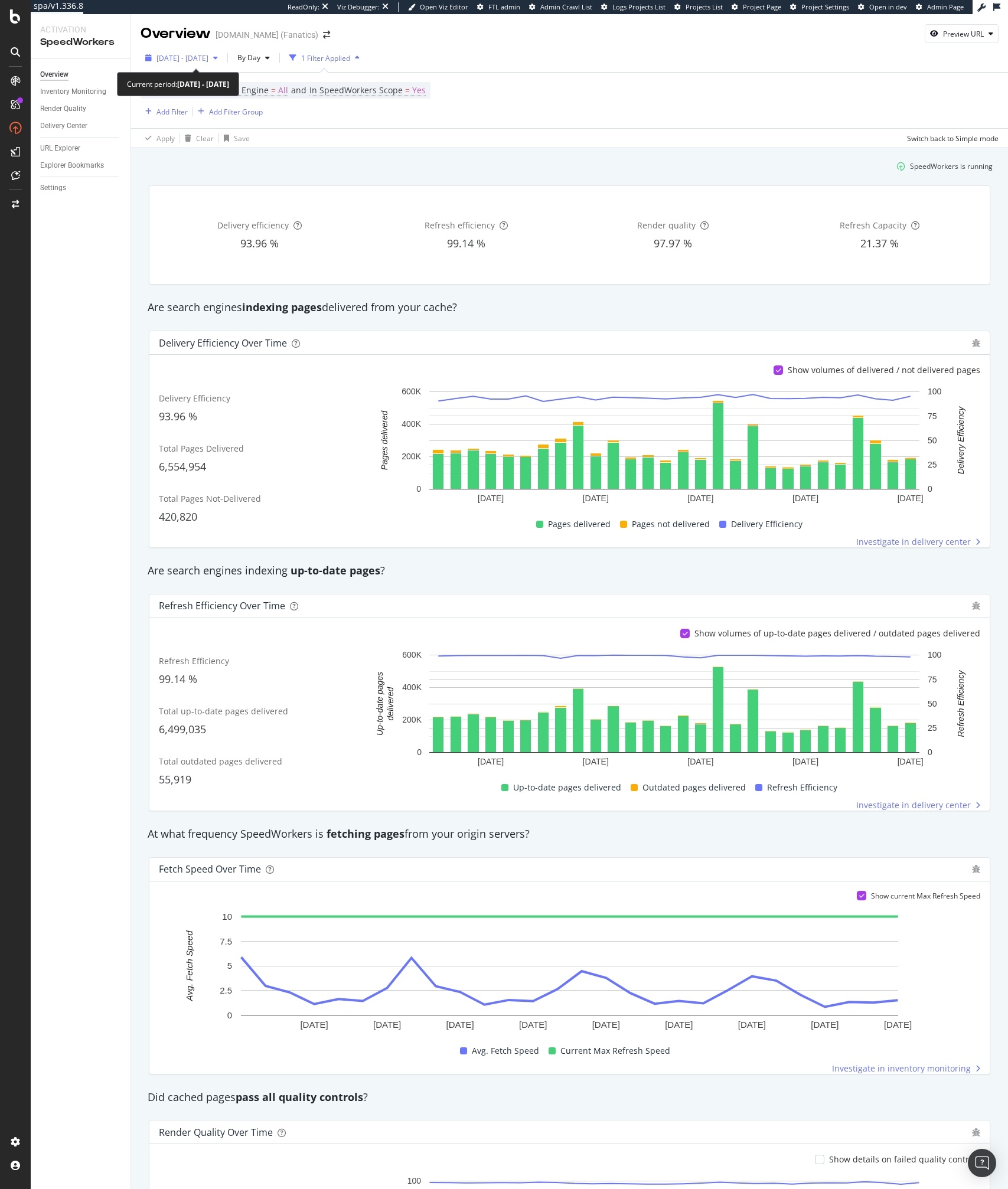
click at [183, 62] on span "2025 Jul. 25th - Aug. 21st" at bounding box center [182, 58] width 52 height 10
click at [468, 134] on div "Apply Clear Save Switch back to Simple mode" at bounding box center [569, 137] width 877 height 20
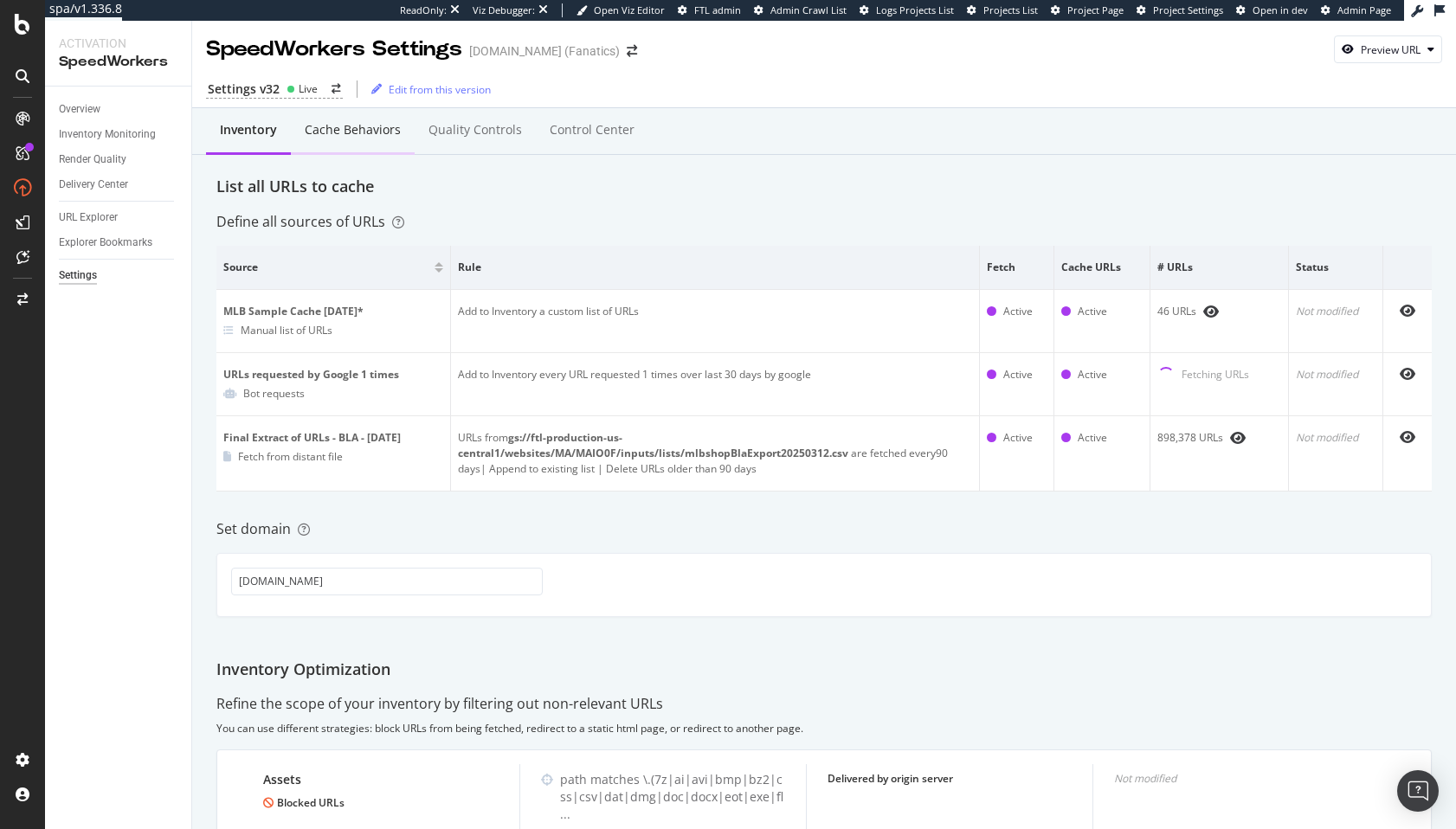
click at [337, 148] on div "Cache behaviors" at bounding box center [352, 131] width 124 height 47
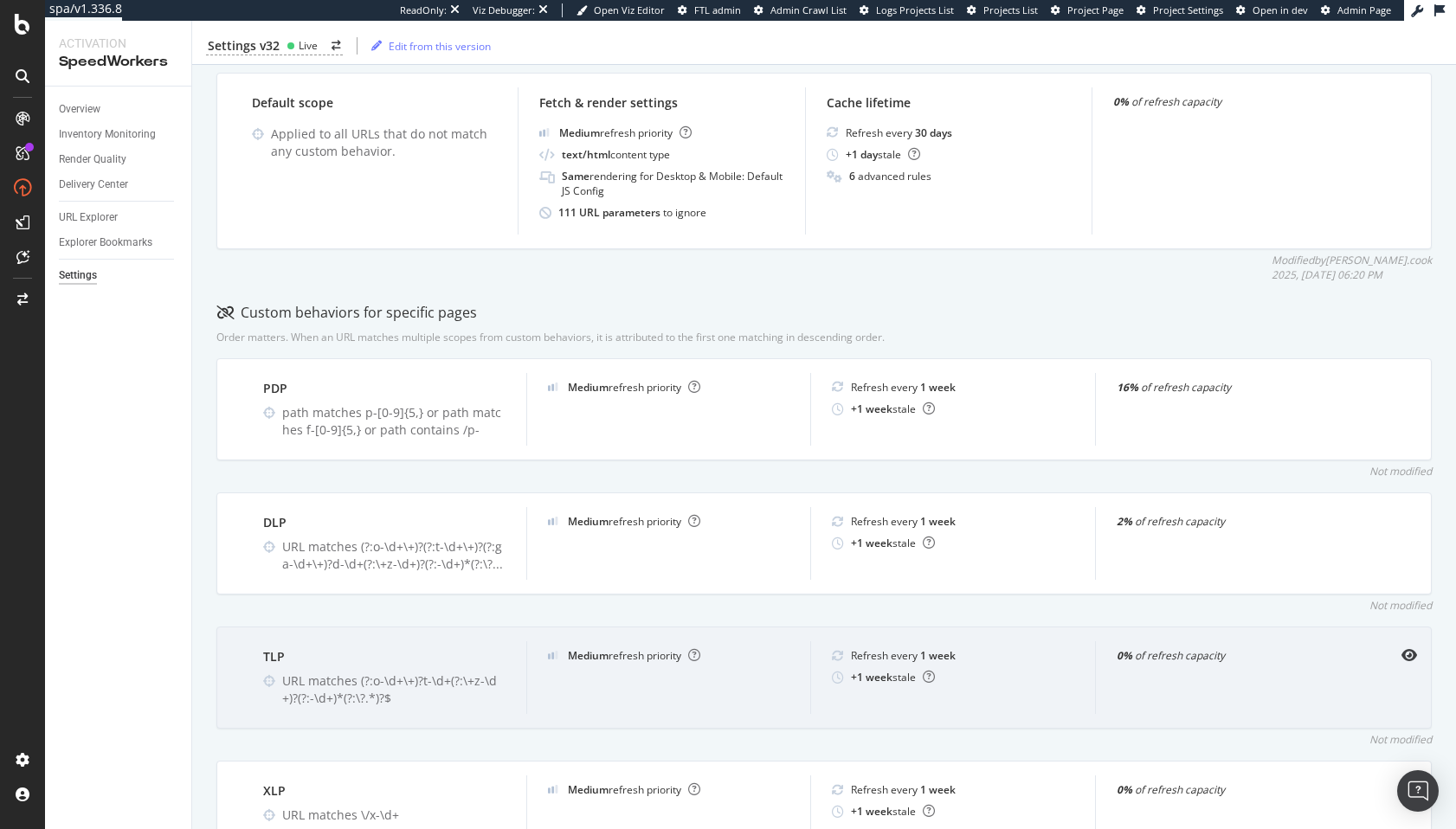
scroll to position [280, 0]
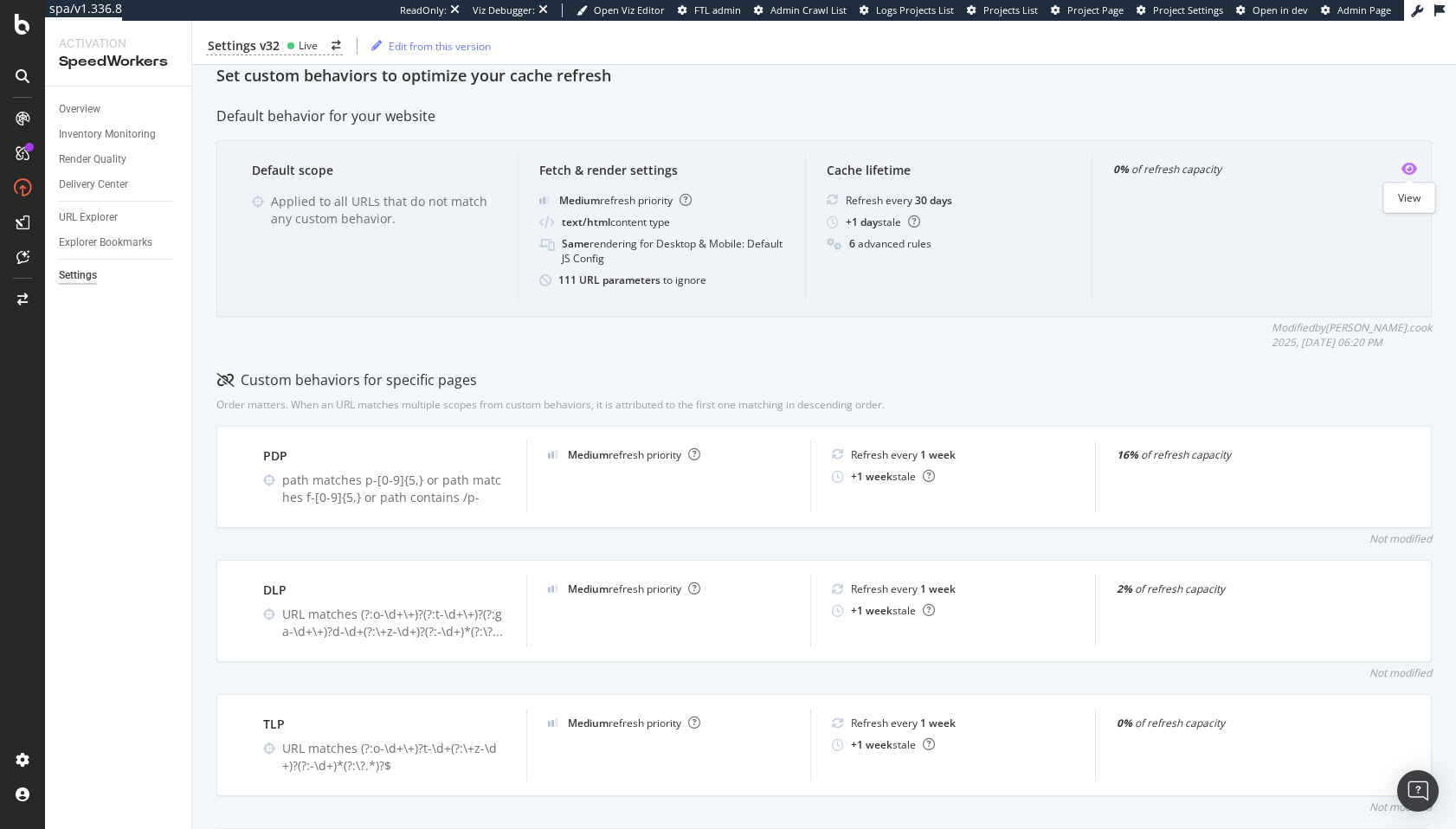
click at [1405, 171] on icon "eye" at bounding box center [1410, 169] width 16 height 14
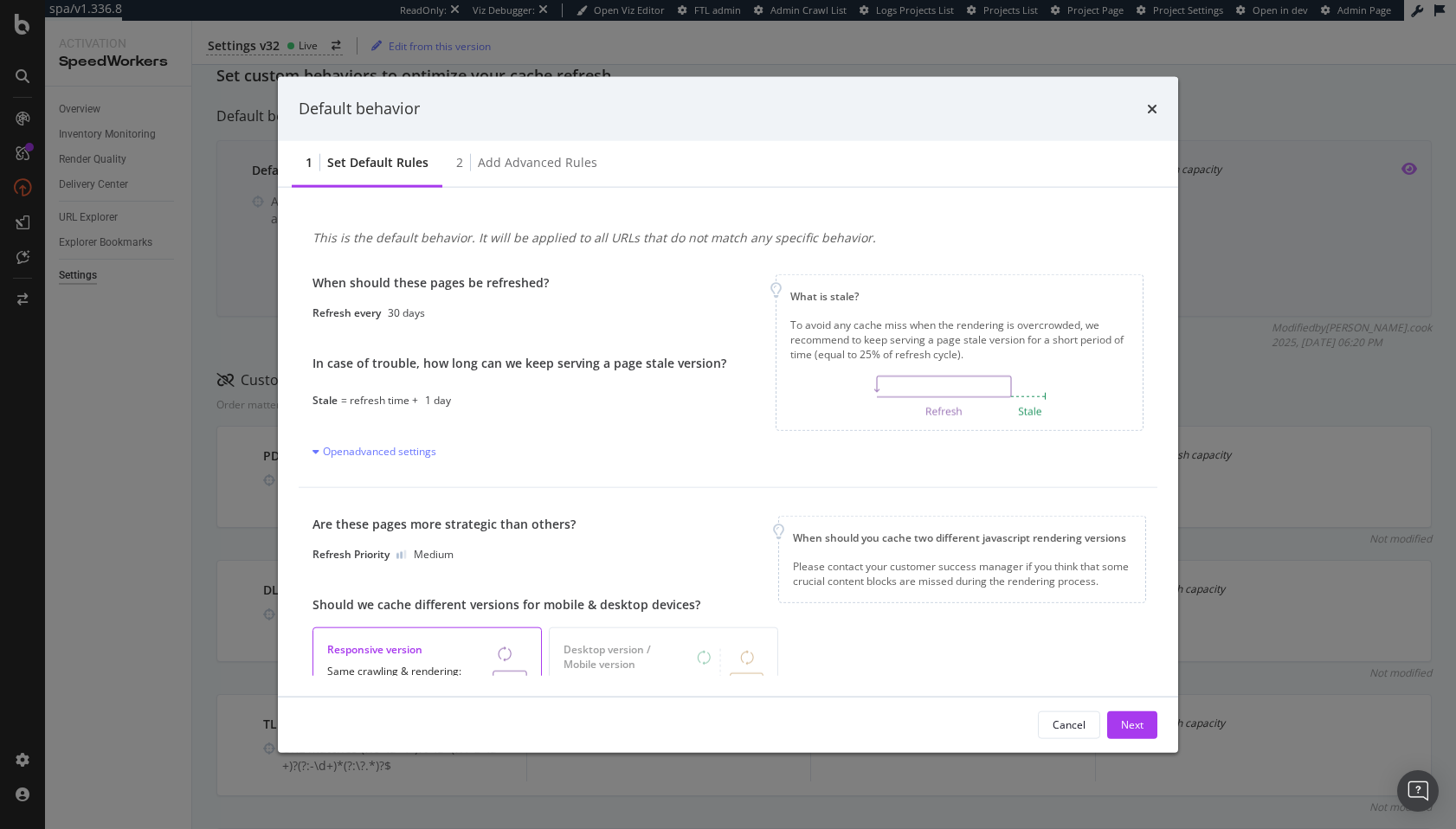
scroll to position [393, 0]
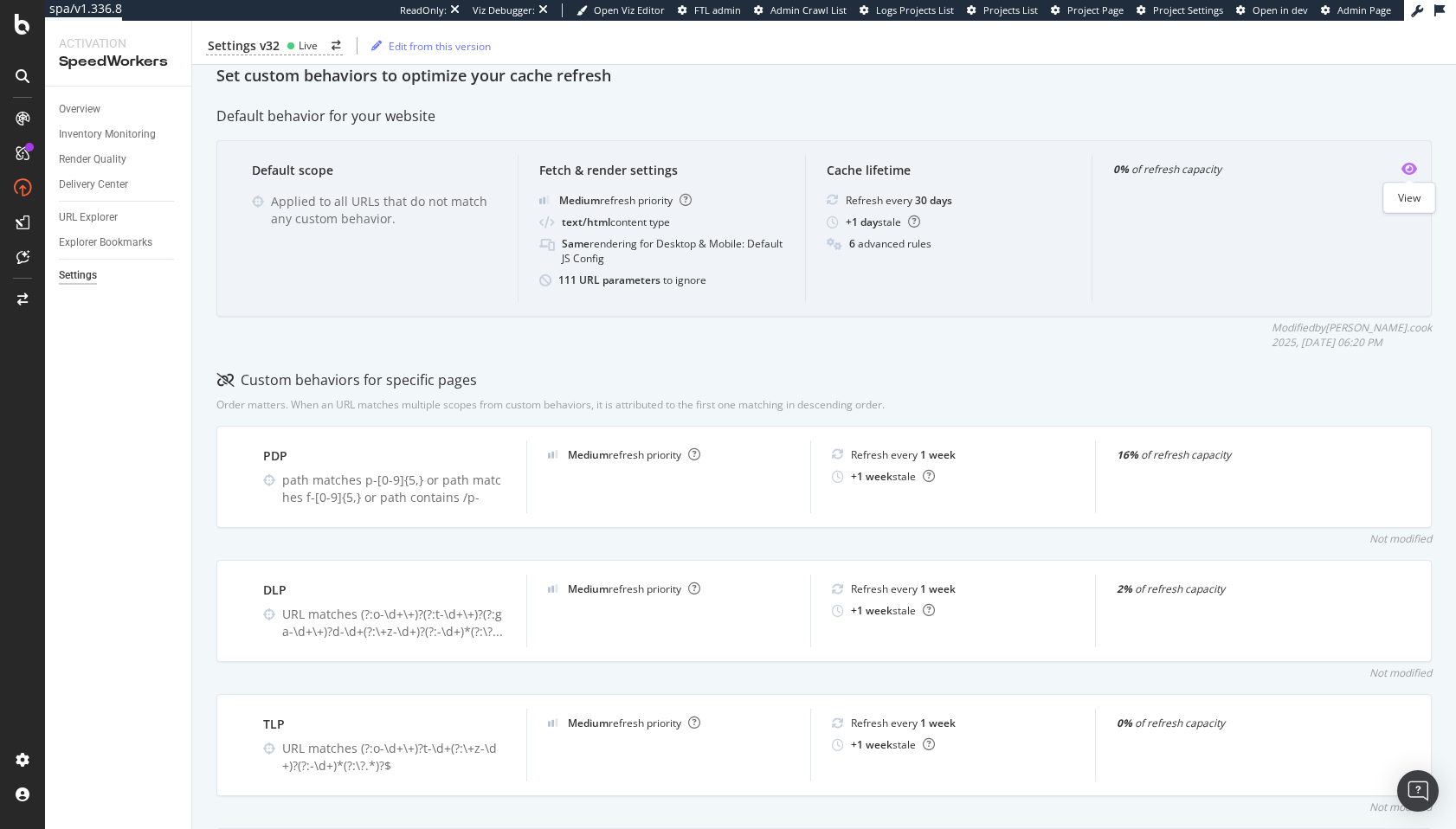
click at [1411, 167] on icon "eye" at bounding box center [1410, 169] width 16 height 14
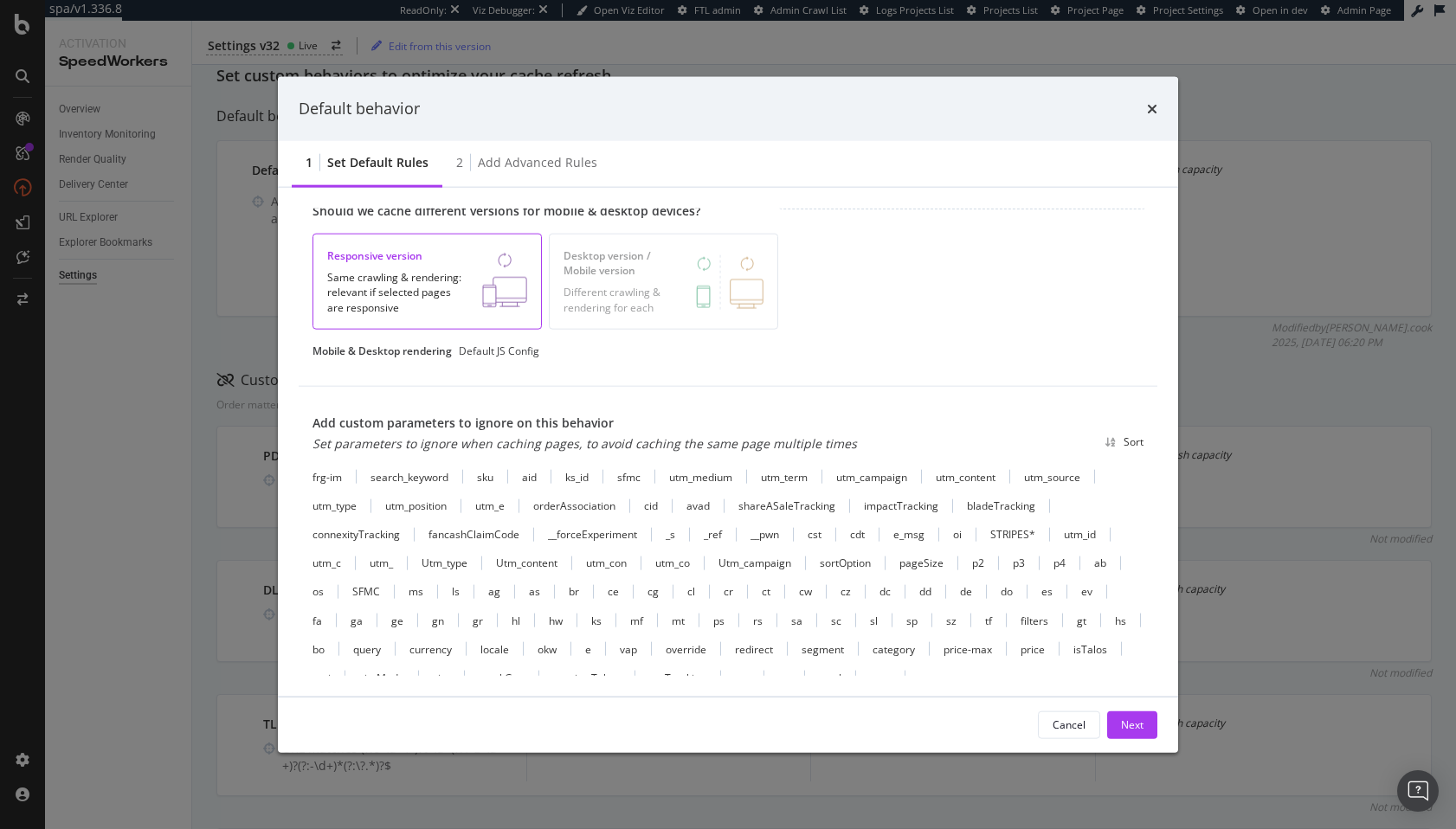
click at [711, 536] on div "_ref" at bounding box center [713, 535] width 18 height 15
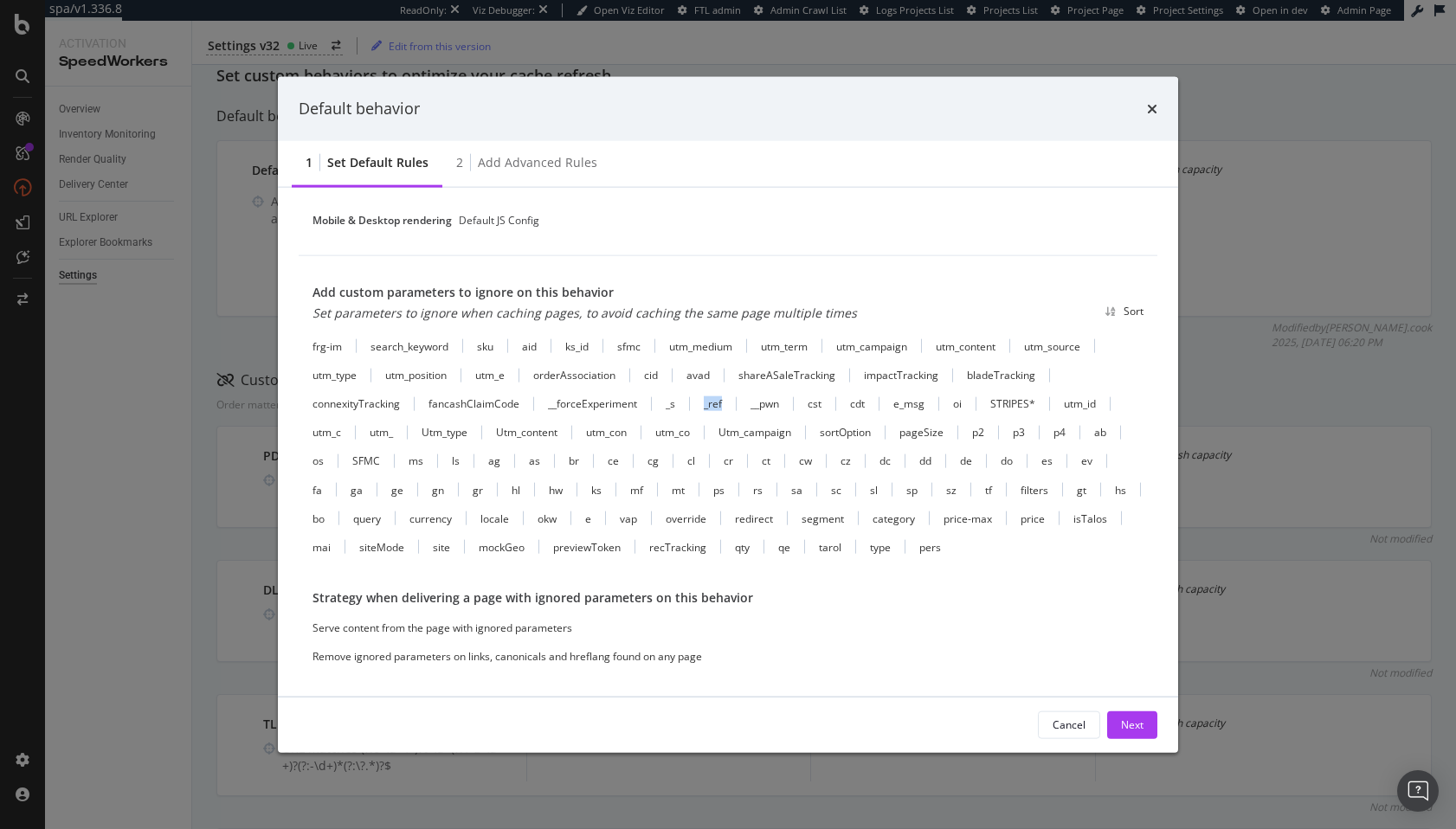
scroll to position [540, 0]
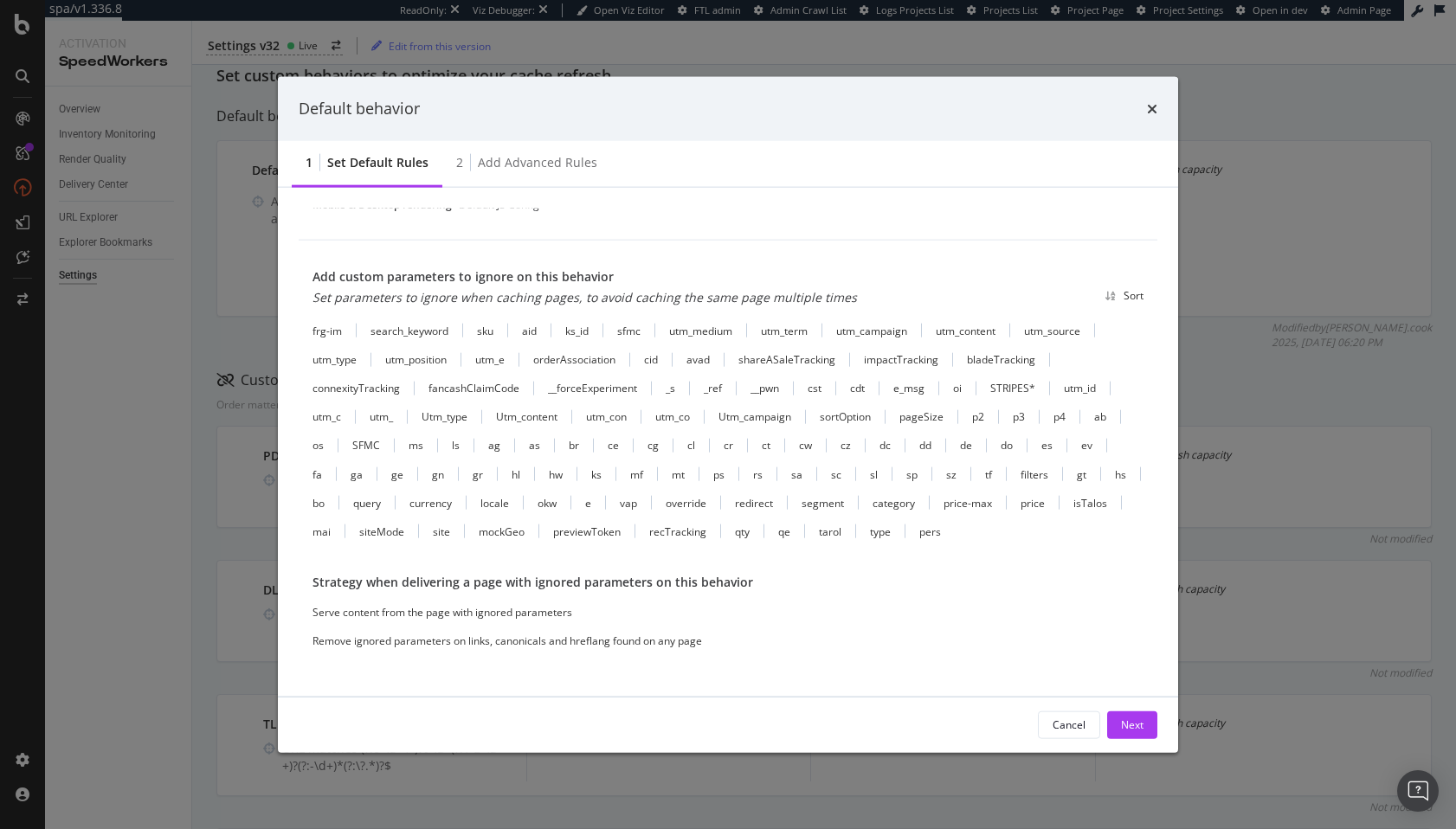
click at [341, 646] on div "Remove ignored parameters on links, canonicals and hreflang found on any page" at bounding box center [508, 641] width 389 height 15
click at [360, 602] on div "Strategy when delivering a page with ignored parameters on this behavior Serve …" at bounding box center [728, 611] width 831 height 74
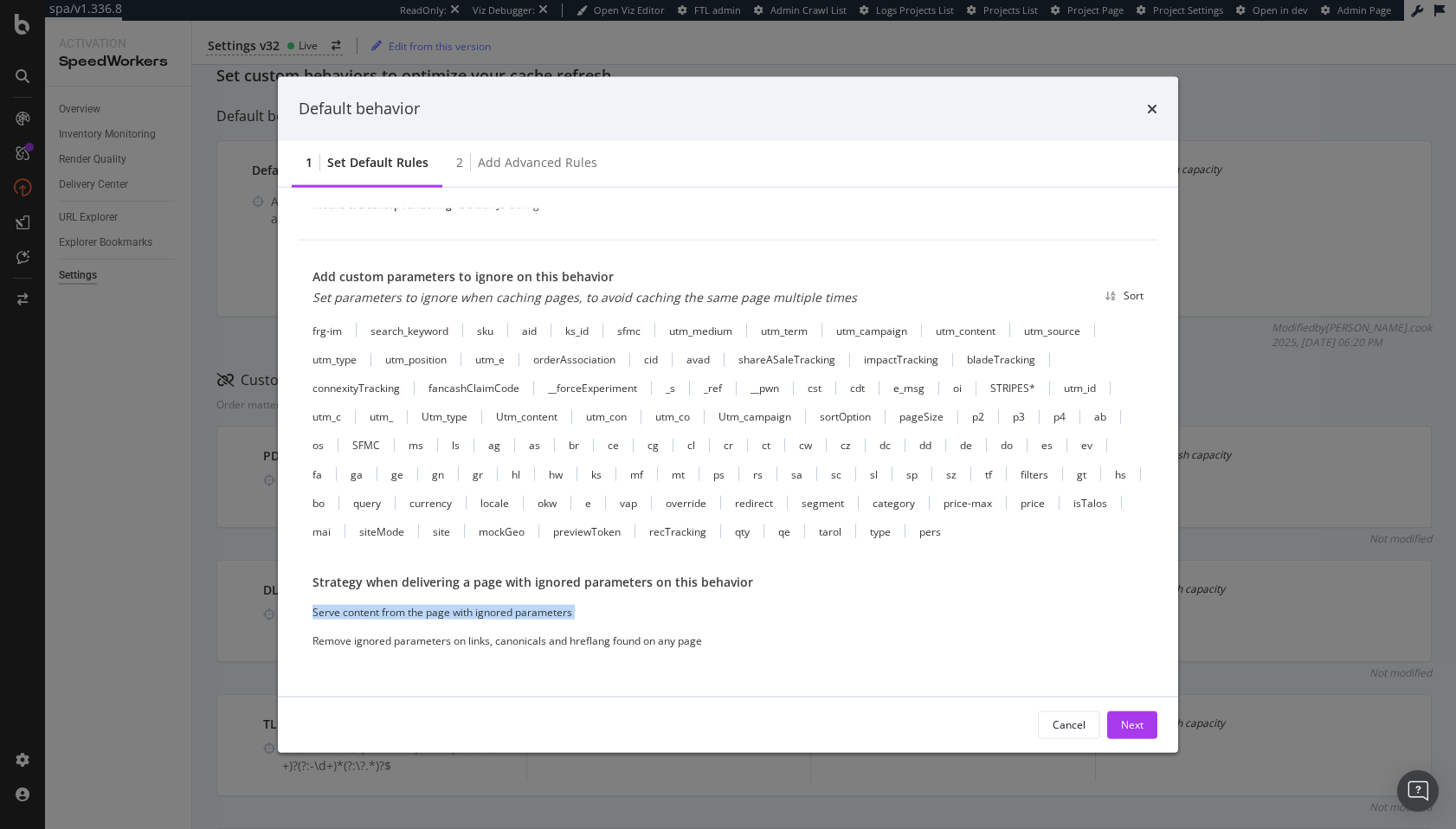
click at [360, 602] on div "Strategy when delivering a page with ignored parameters on this behavior Serve …" at bounding box center [728, 611] width 831 height 74
click at [344, 642] on div "Remove ignored parameters on links, canonicals and hreflang found on any page" at bounding box center [508, 641] width 389 height 15
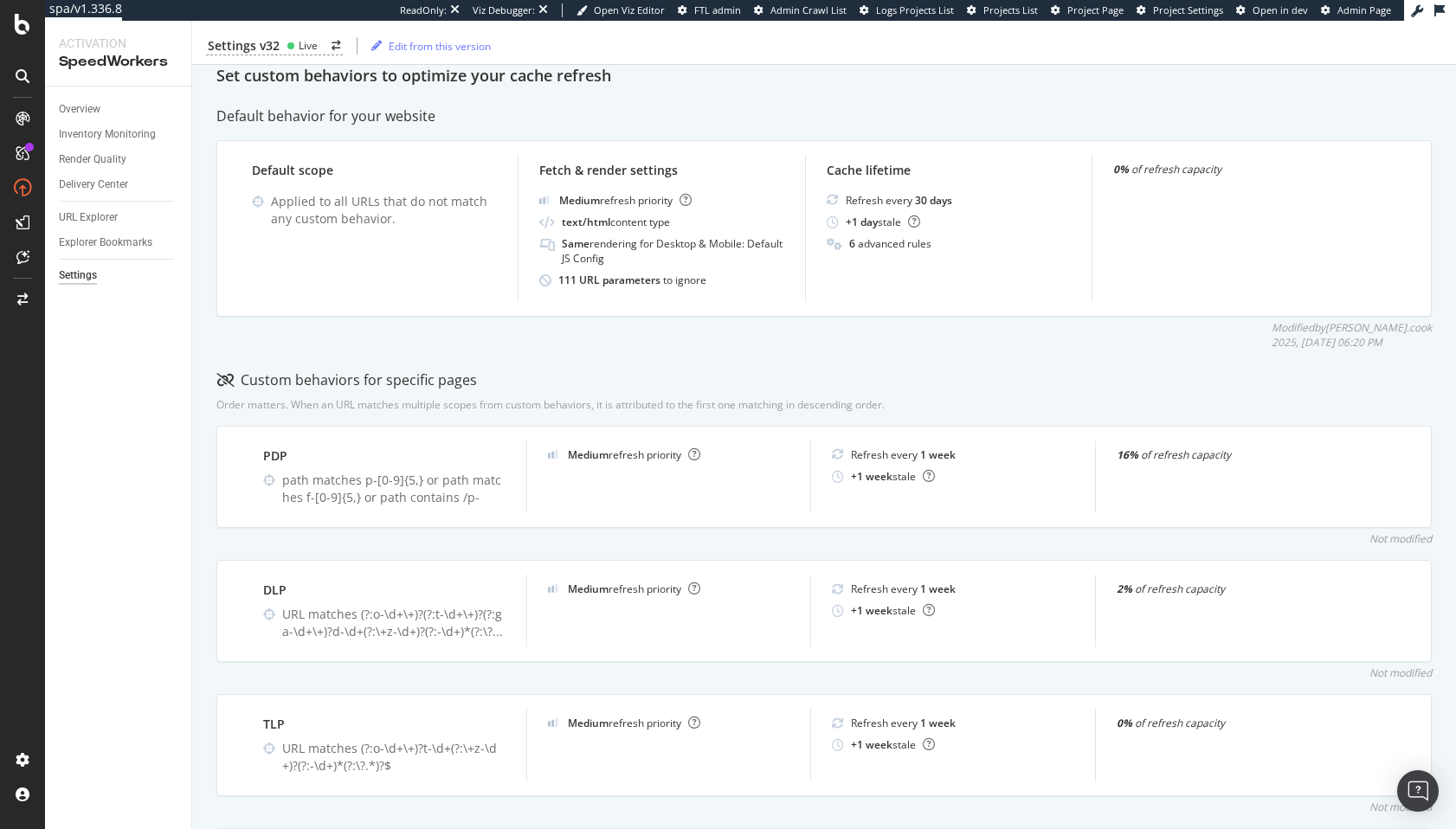
click at [388, 339] on div "Modified by steven.cook 2025, Aug. 11th 06:20 PM" at bounding box center [824, 335] width 1216 height 30
click at [401, 349] on div "Modified by steven.cook 2025, Aug. 11th 06:20 PM" at bounding box center [824, 335] width 1216 height 30
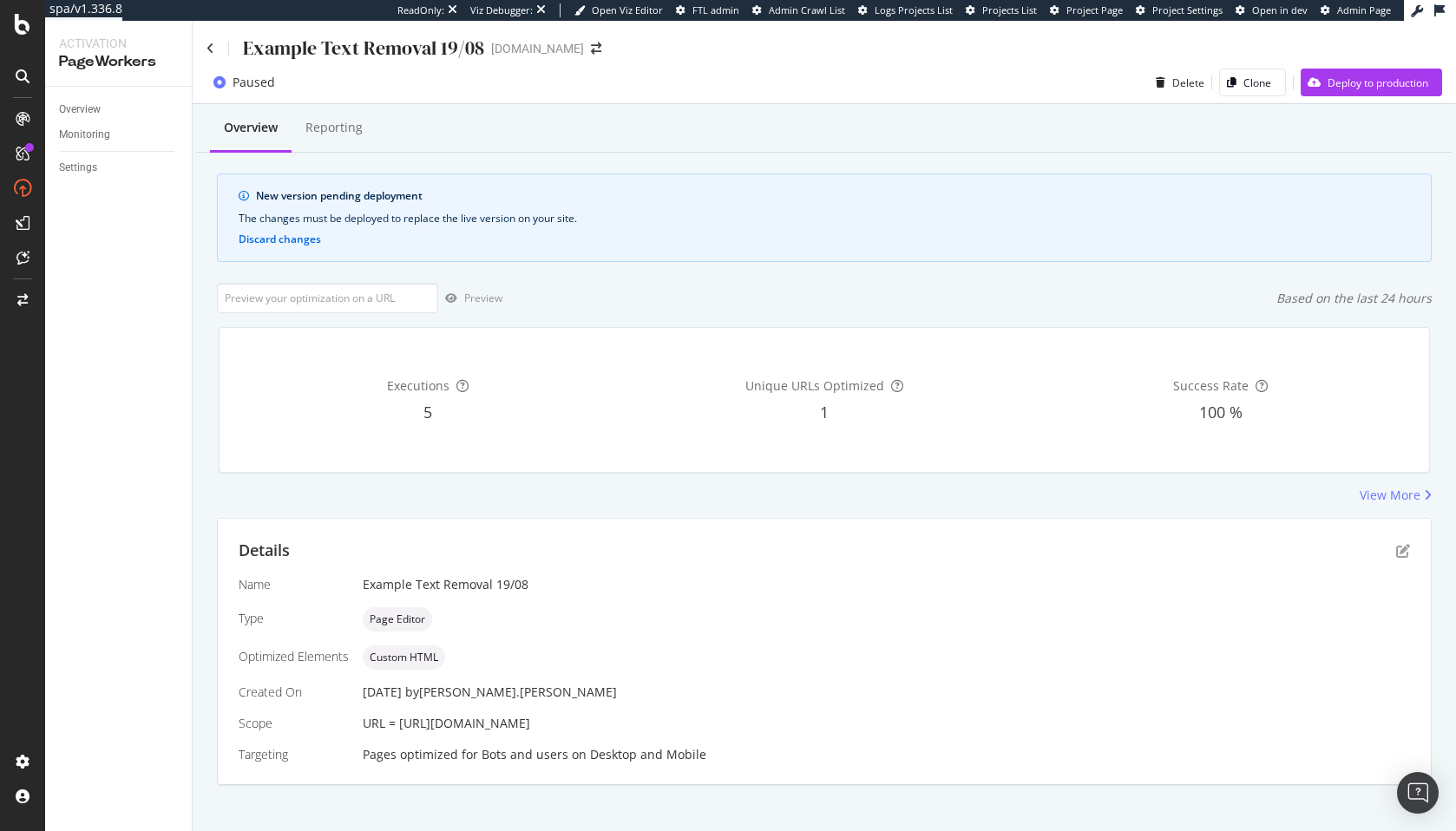
click at [408, 724] on span "URL = [URL][DOMAIN_NAME]" at bounding box center [446, 723] width 168 height 17
click at [408, 724] on span "URL = https://www.twinkl.com/resources/kindergarten-usa/math-kindergarten-usa/p…" at bounding box center [446, 723] width 168 height 17
click at [531, 729] on span "URL = https://www.twinkl.com/resources/kindergarten-usa/math-kindergarten-usa/p…" at bounding box center [446, 723] width 168 height 17
copy span "https://www.twinkl.com/resources/kindergarten-usa/math-kindergarten-usa/problem…"
click at [1397, 539] on div "Details" at bounding box center [824, 551] width 1171 height 23
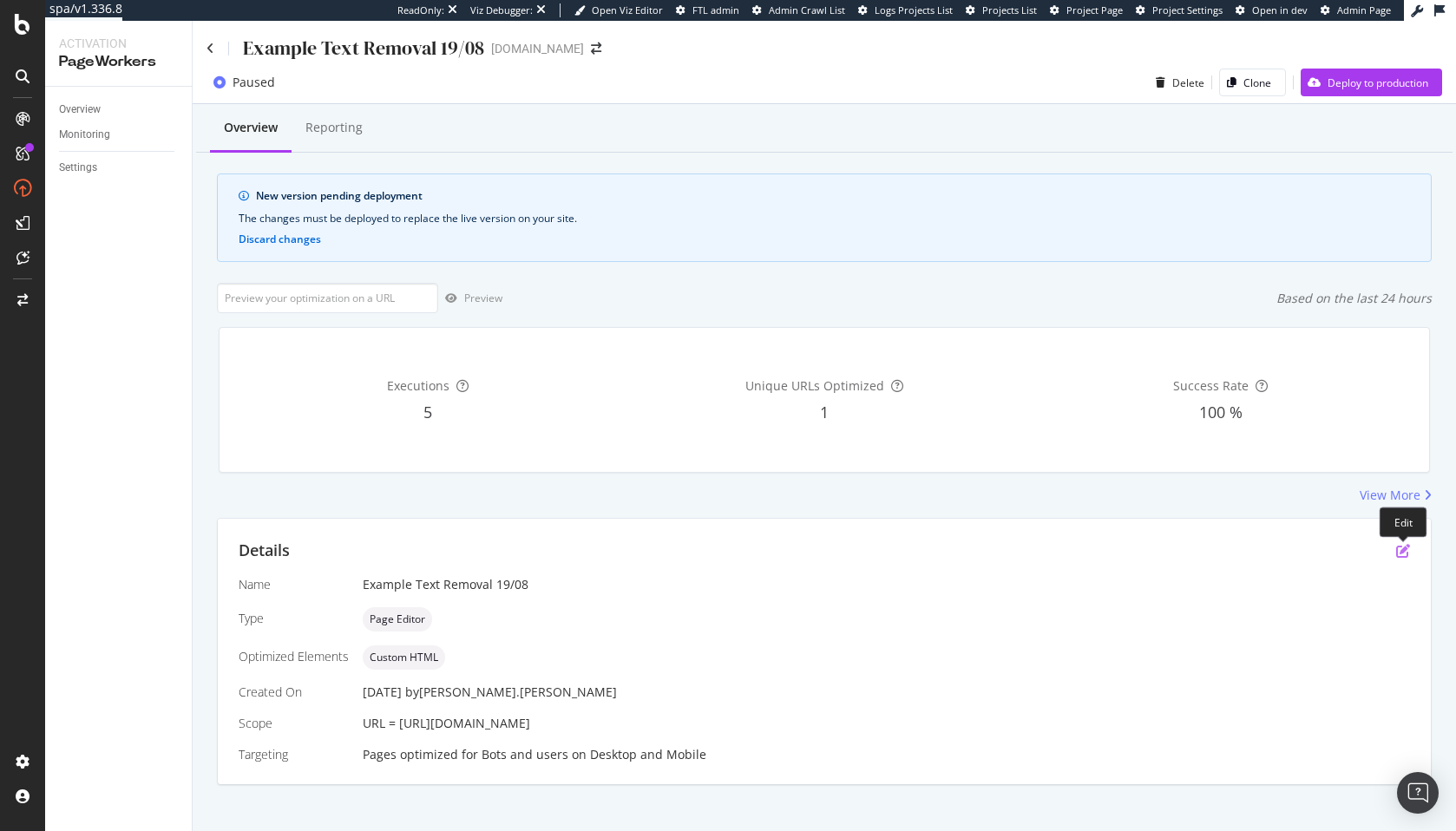
click at [1398, 550] on icon "pen-to-square" at bounding box center [1403, 551] width 14 height 14
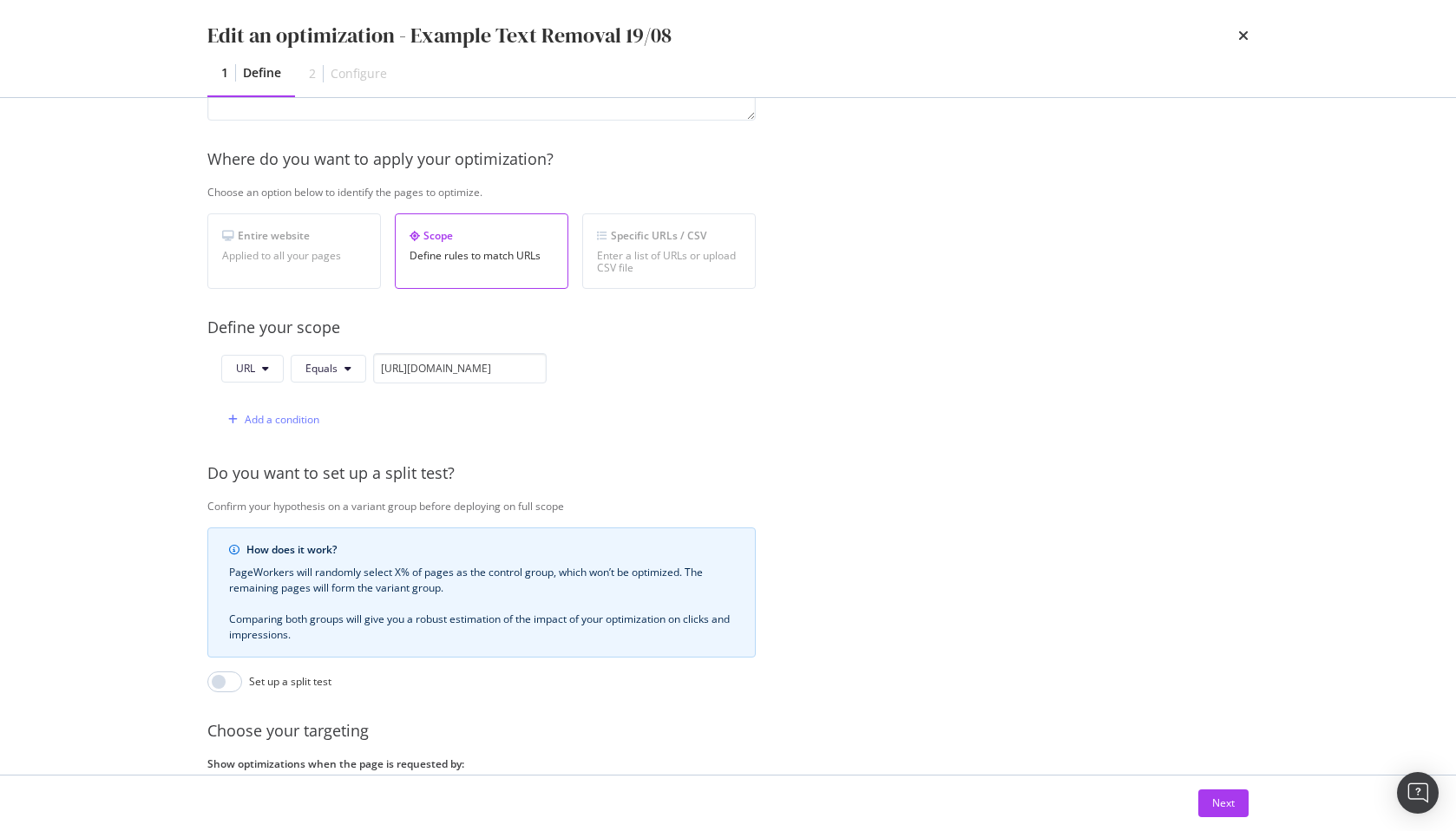
scroll to position [358, 0]
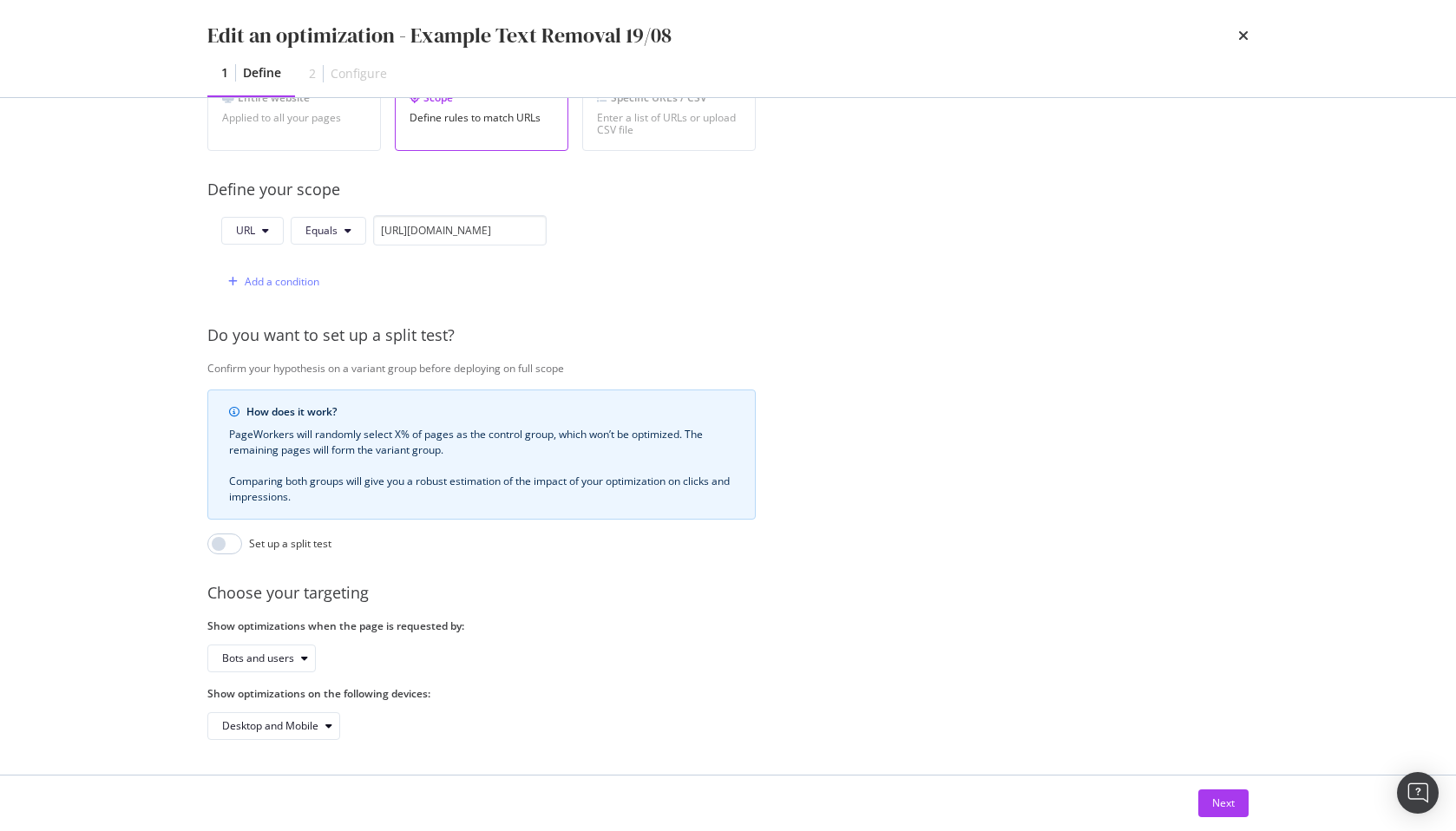
click at [1181, 781] on div "Next" at bounding box center [728, 803] width 1111 height 55
click at [1219, 796] on div "Next" at bounding box center [1224, 803] width 23 height 15
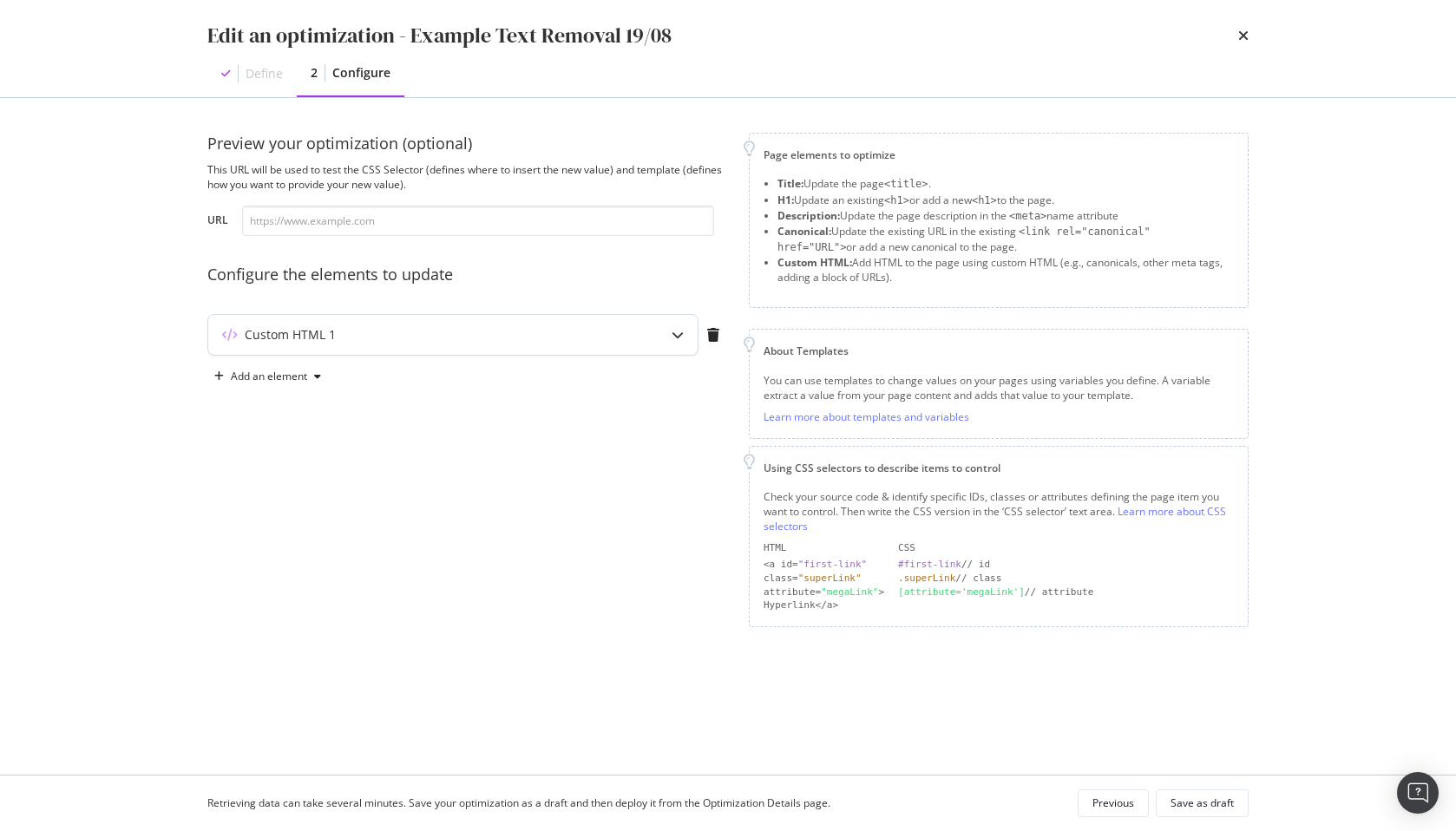
click at [464, 334] on div "Custom HTML 1" at bounding box center [418, 335] width 421 height 18
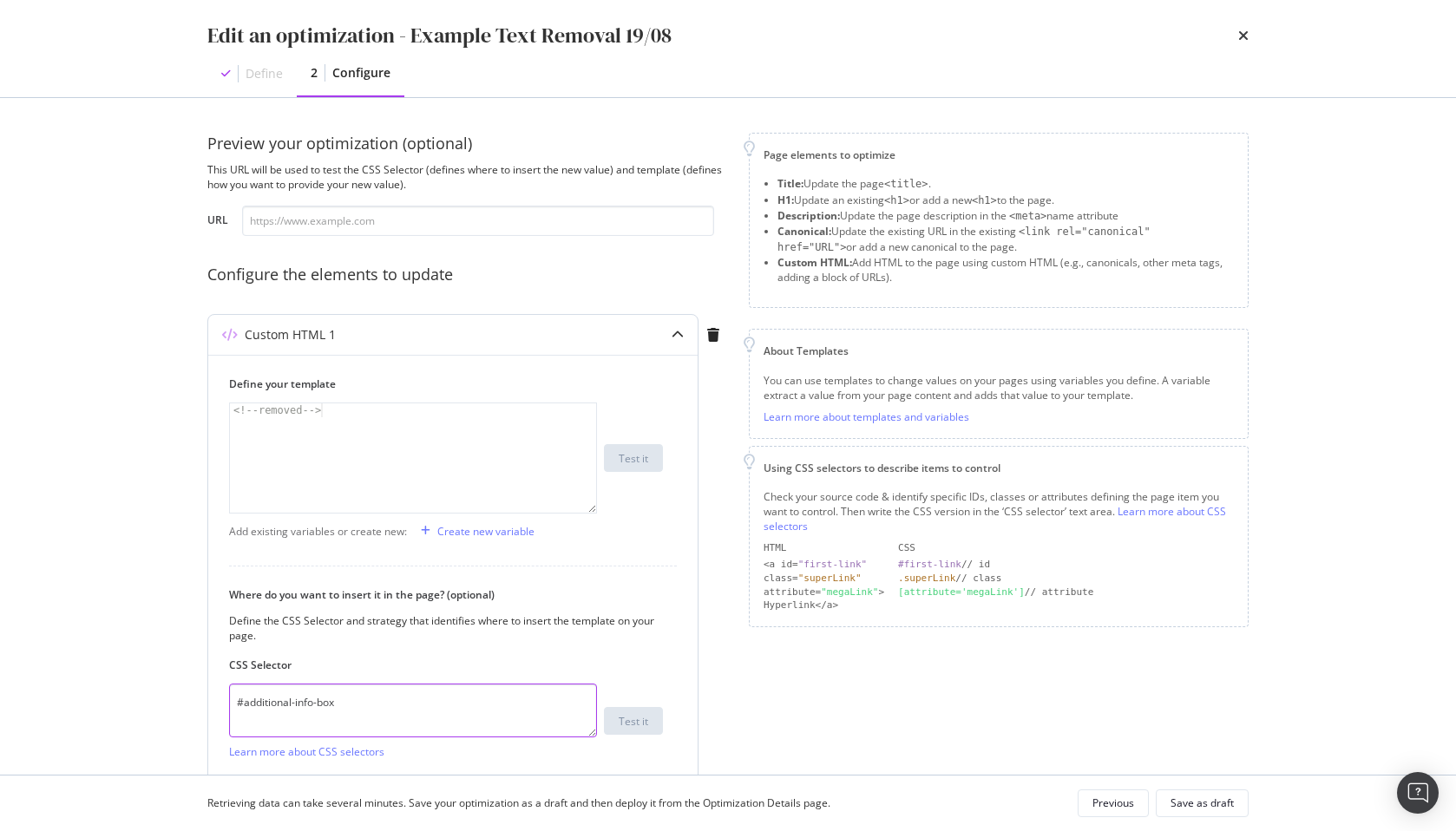
click at [445, 737] on div "#additional-info-box Learn more about CSS selectors" at bounding box center [413, 721] width 368 height 76
click at [354, 213] on input "modal" at bounding box center [478, 220] width 472 height 31
paste input "https://www.twinkl.com/resources/kindergarten-usa/math-kindergarten-usa/problem…"
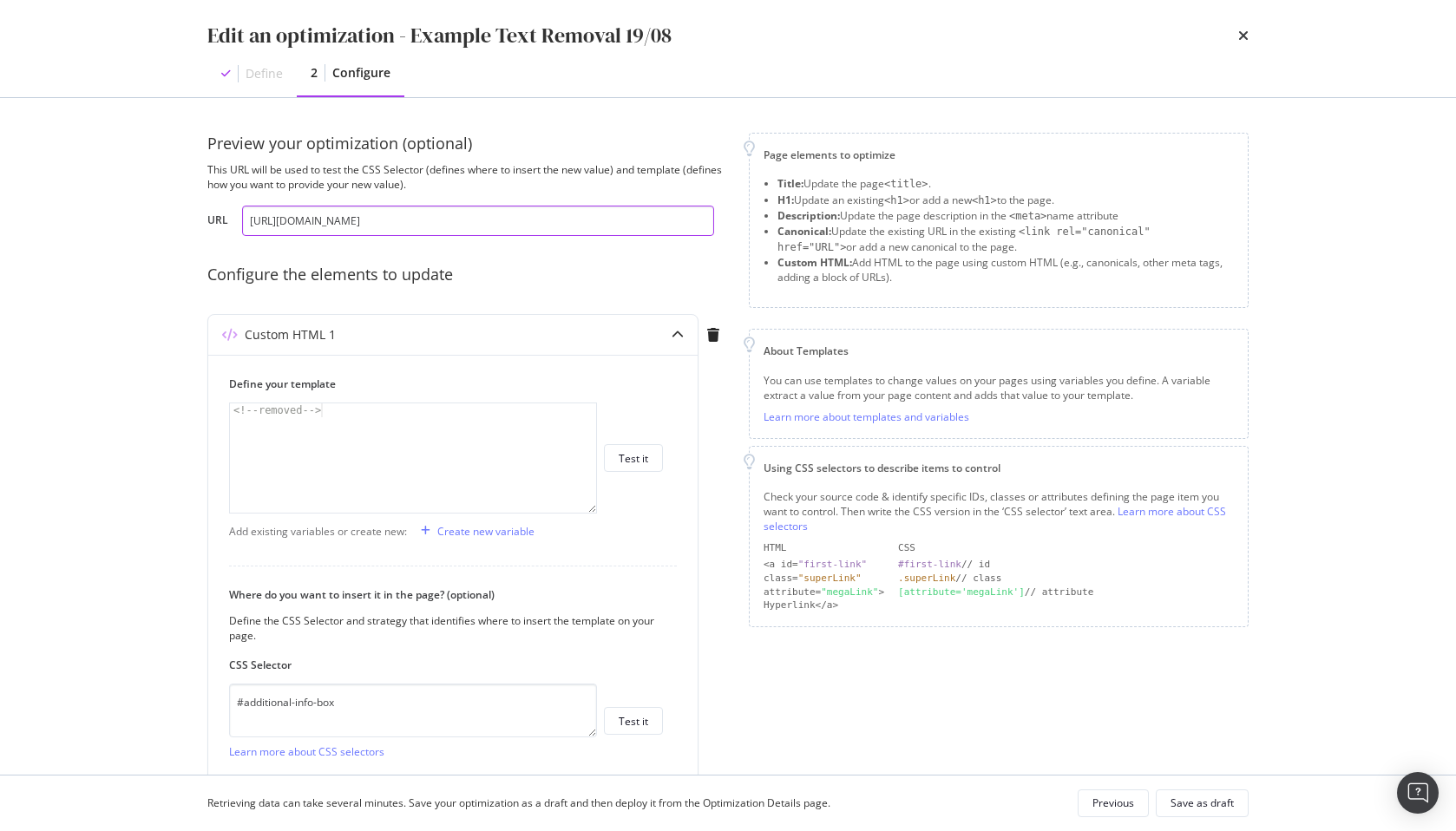
scroll to position [143, 0]
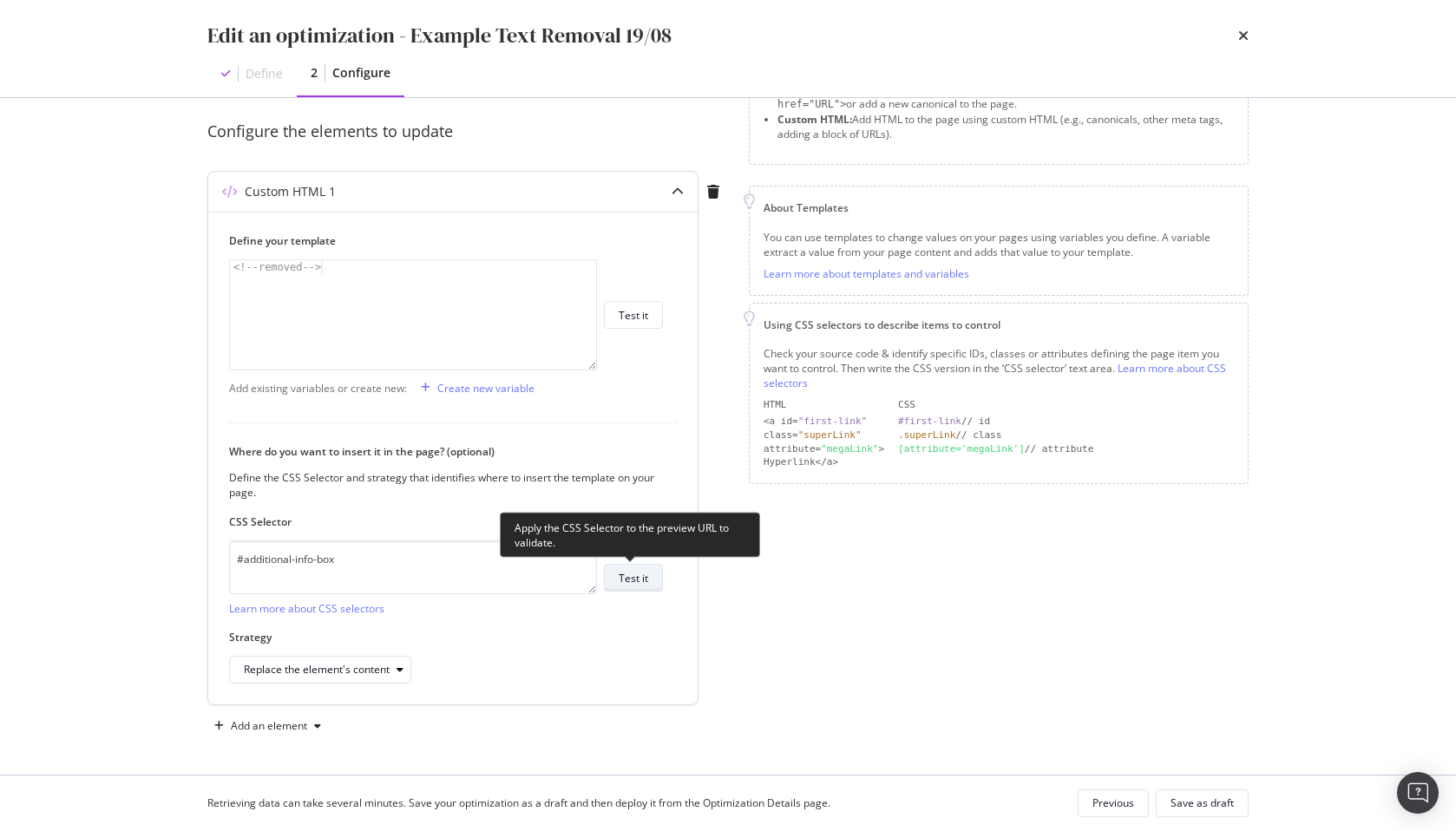
type input "https://www.twinkl.com/resources/kindergarten-usa/math-kindergarten-usa/problem…"
click at [638, 582] on div "Test it" at bounding box center [634, 578] width 30 height 15
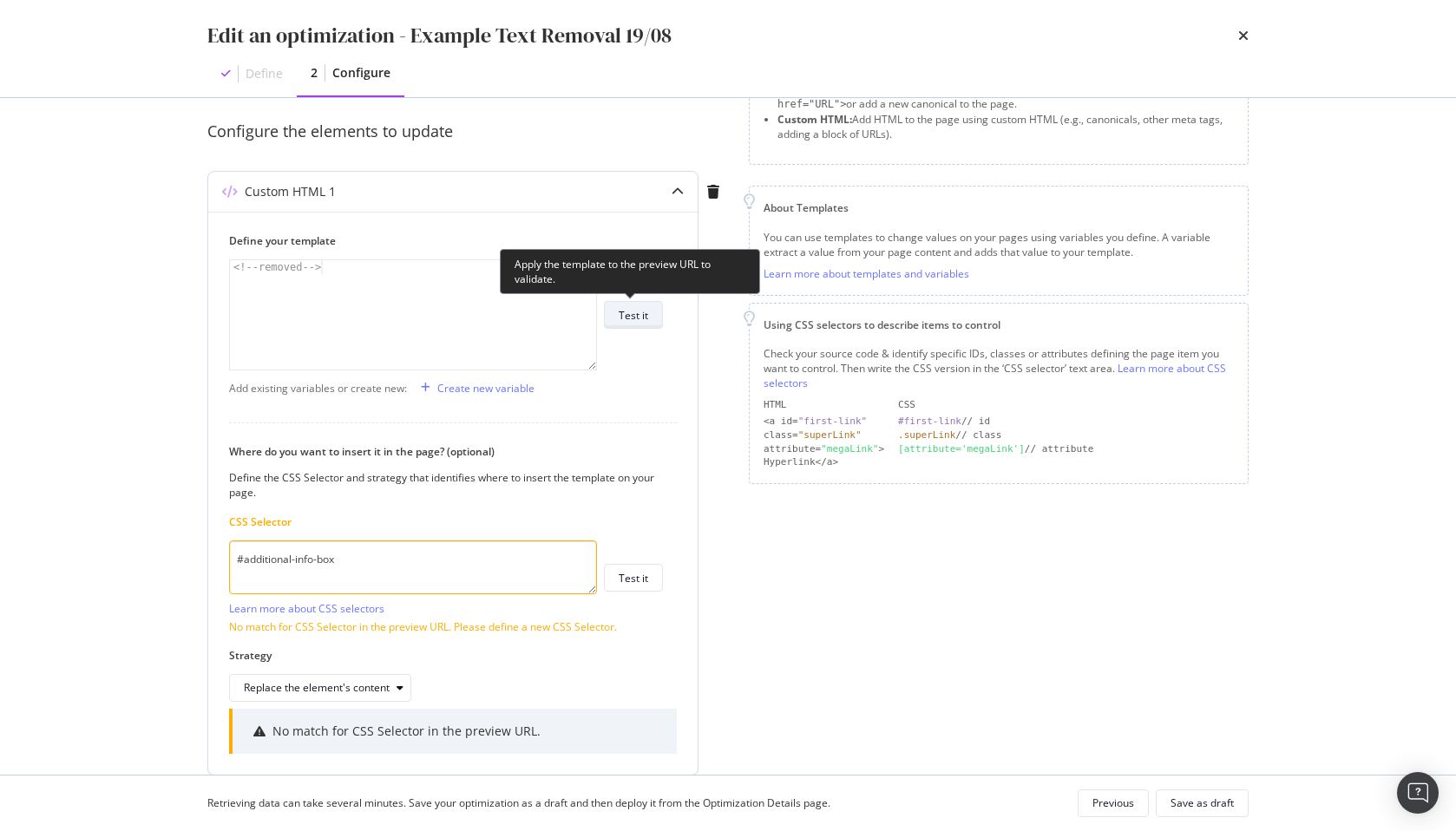
click at [631, 327] on button "Test it" at bounding box center [633, 315] width 59 height 28
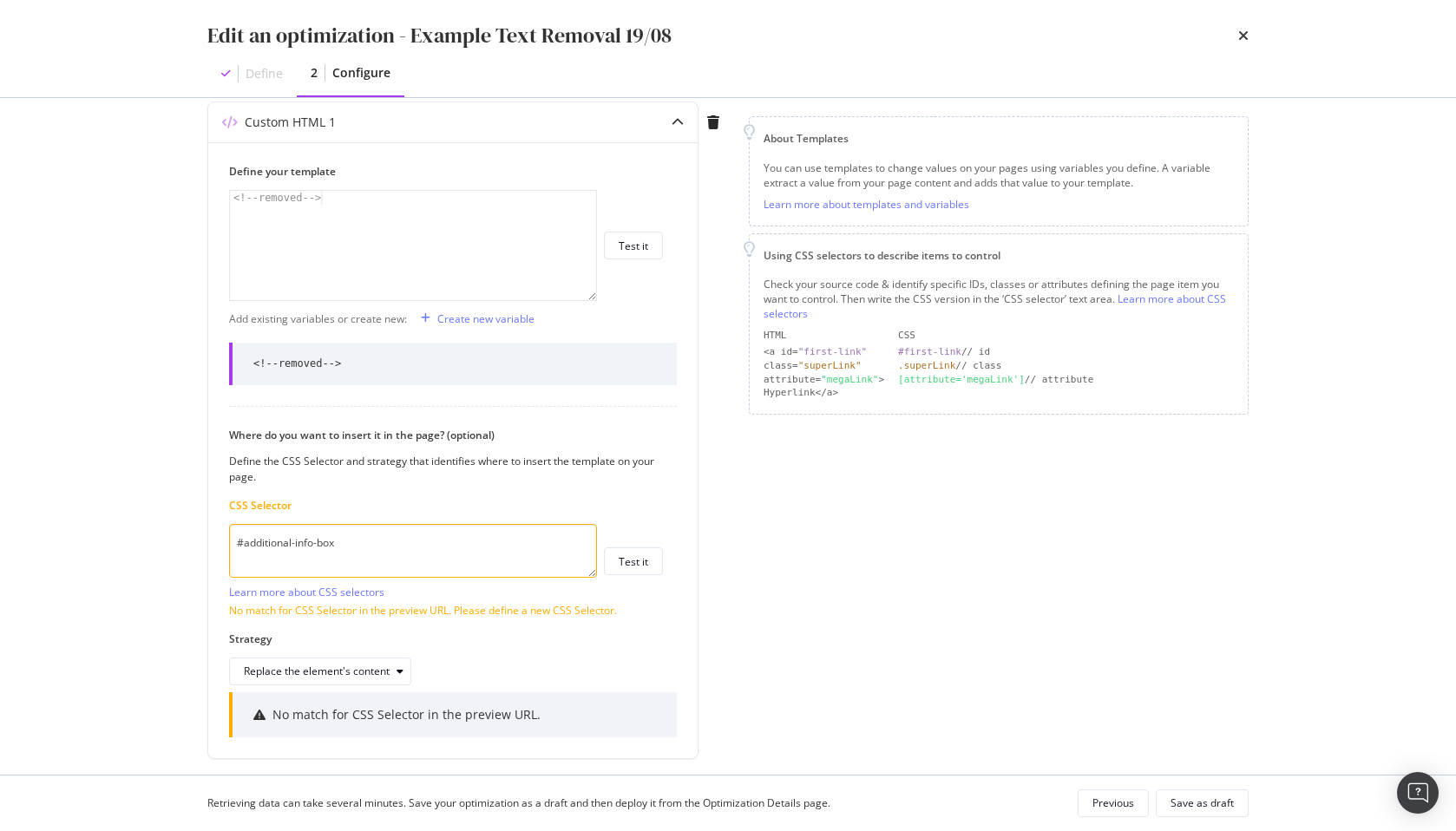
scroll to position [266, 0]
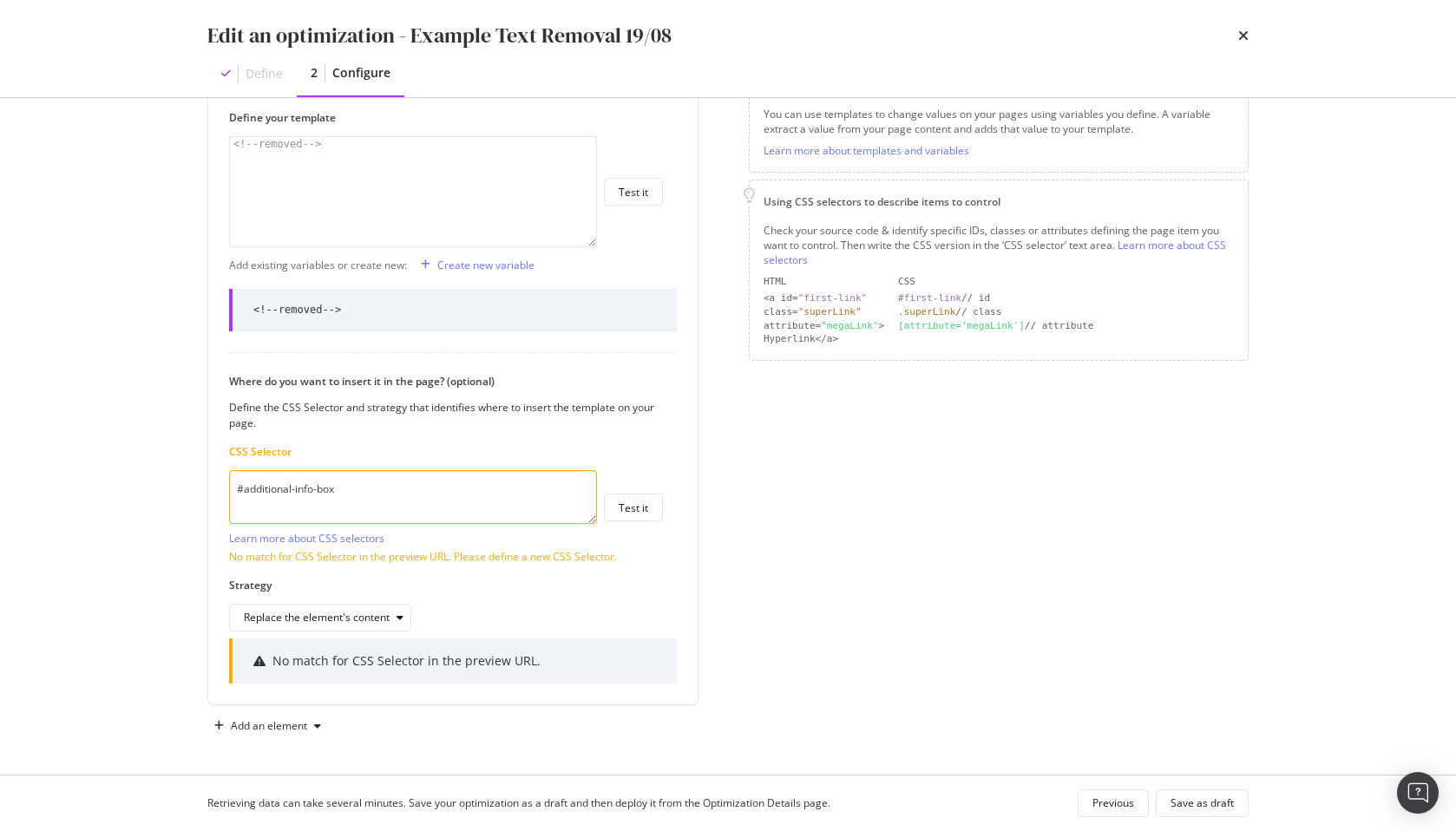
click at [977, 465] on div "Page elements to optimize Title: Update the page <title> . H1: Update an existi…" at bounding box center [998, 303] width 500 height 874
click at [417, 485] on textarea "#additional-info-box" at bounding box center [413, 496] width 368 height 54
click at [979, 552] on div "Page elements to optimize Title: Update the page <title> . H1: Update an existi…" at bounding box center [998, 303] width 500 height 874
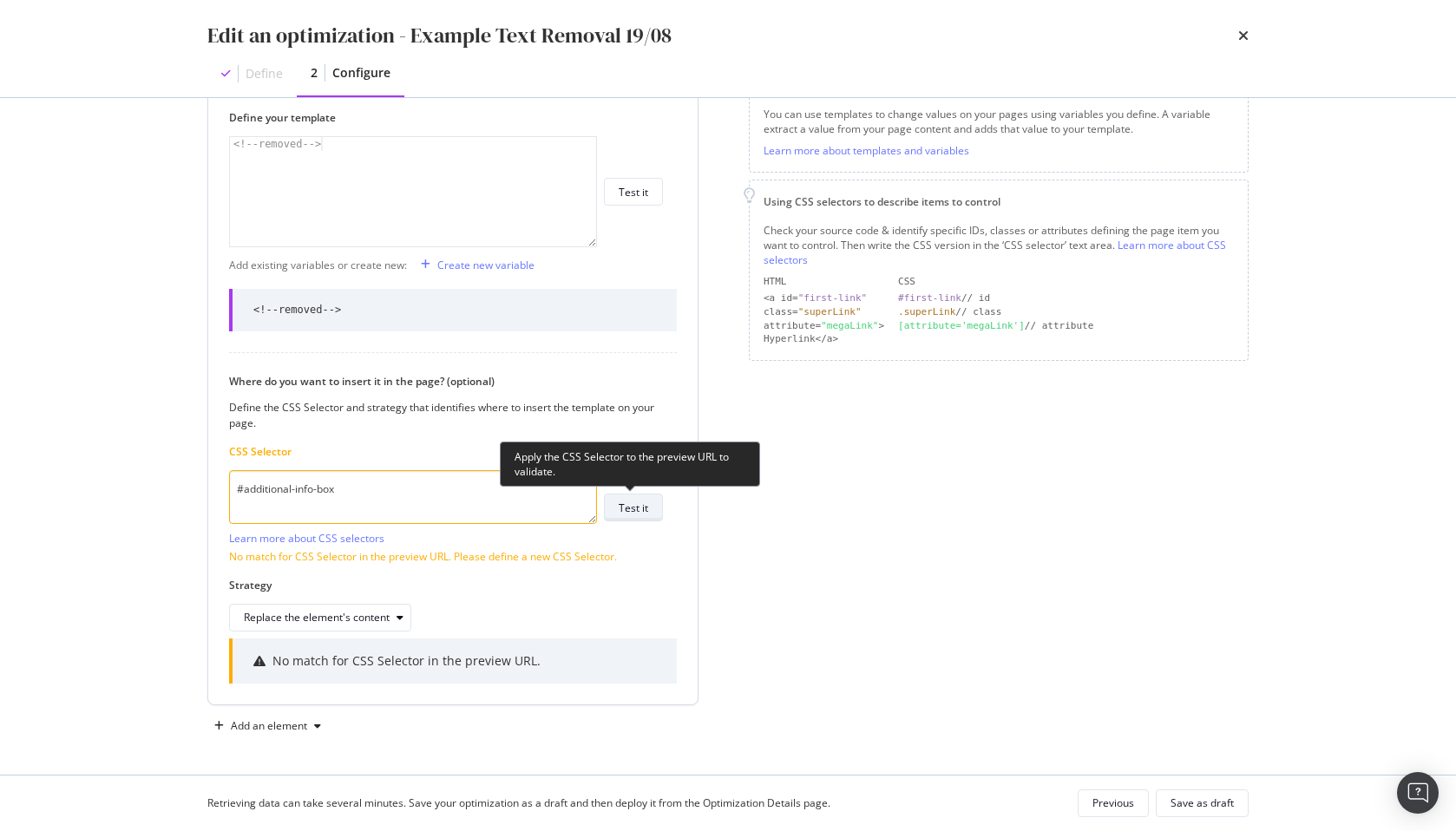
click at [627, 514] on div "Test it" at bounding box center [634, 508] width 30 height 15
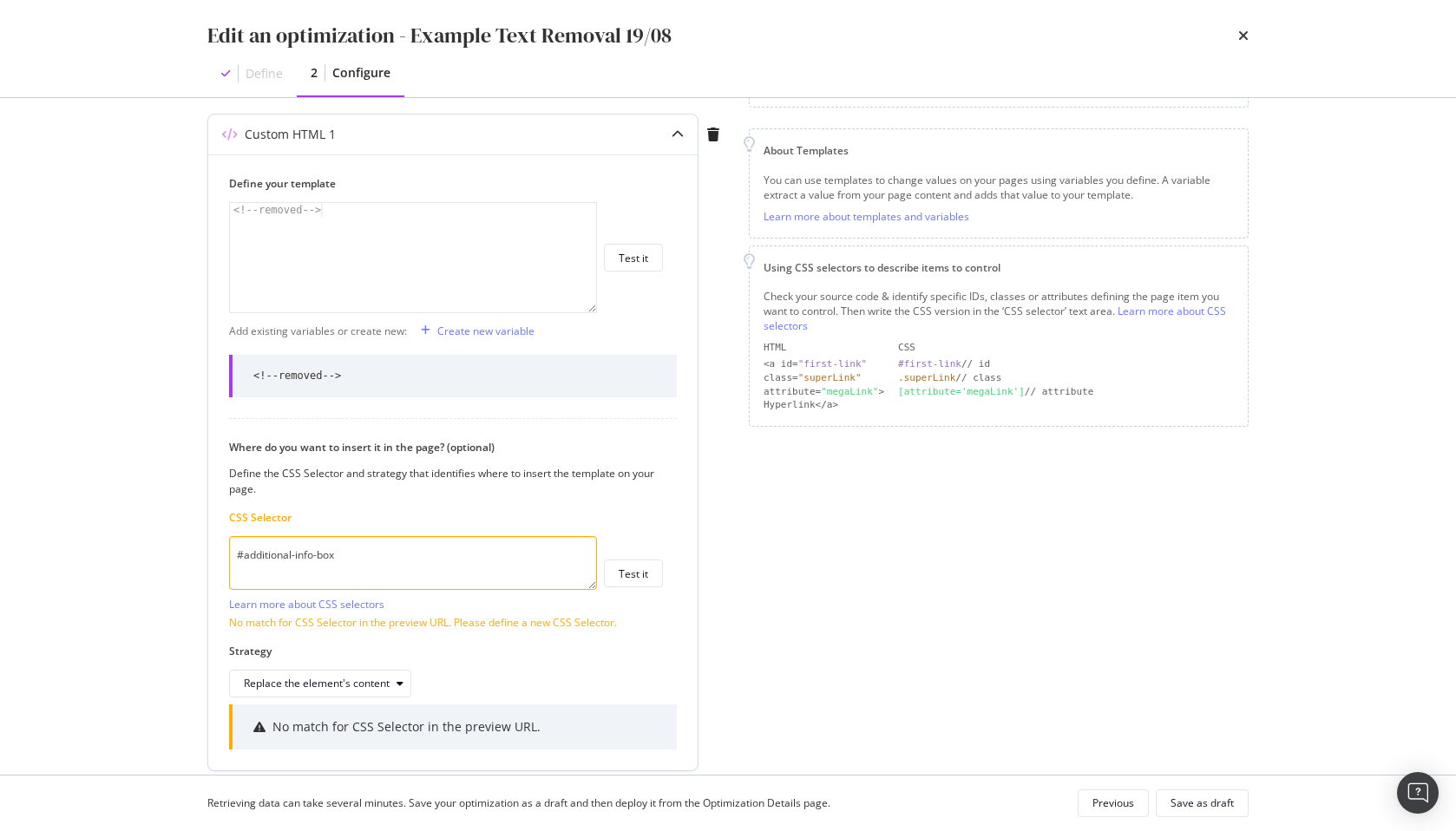
scroll to position [166, 0]
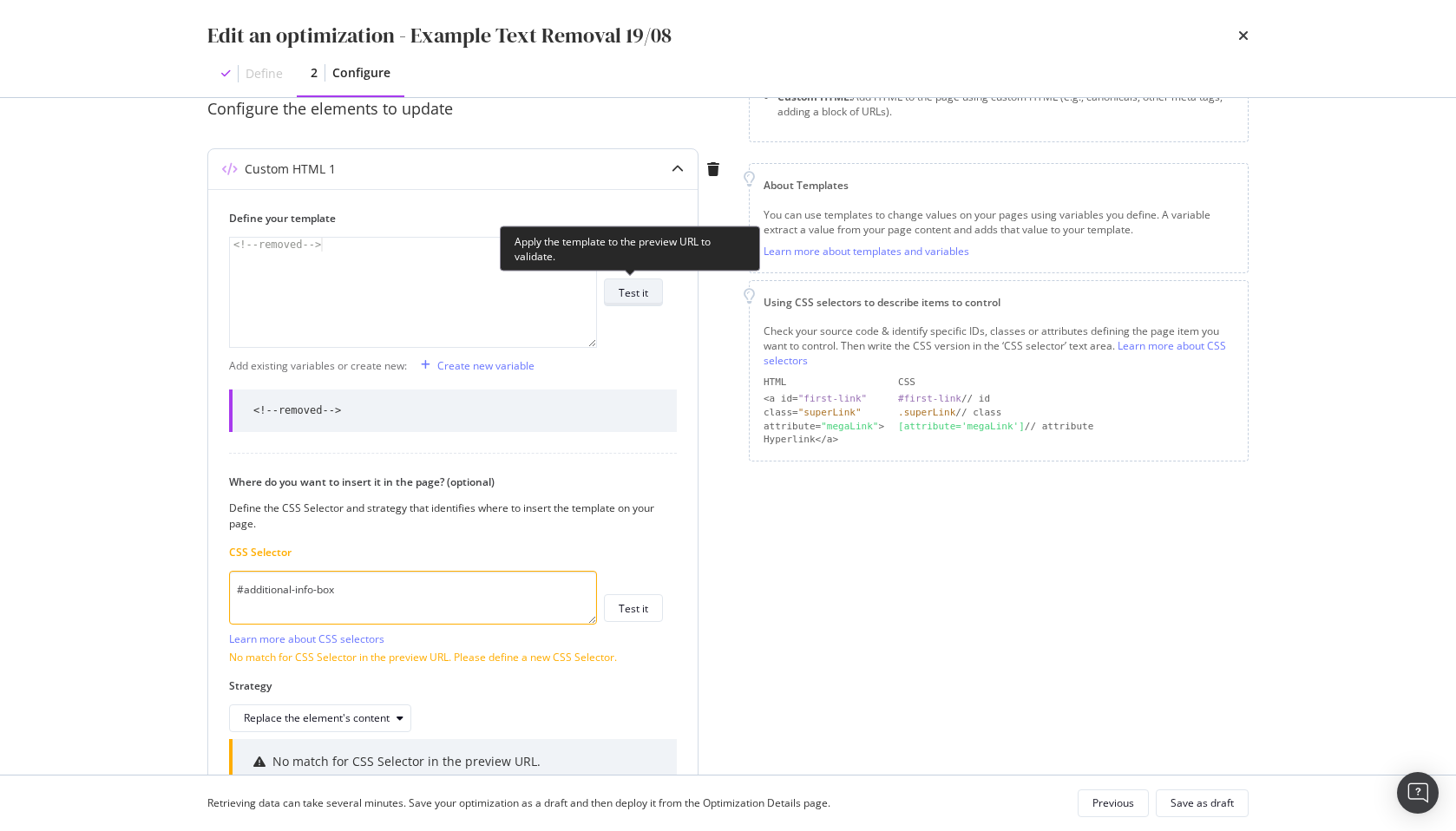
click at [627, 301] on div "Test it" at bounding box center [634, 293] width 30 height 25
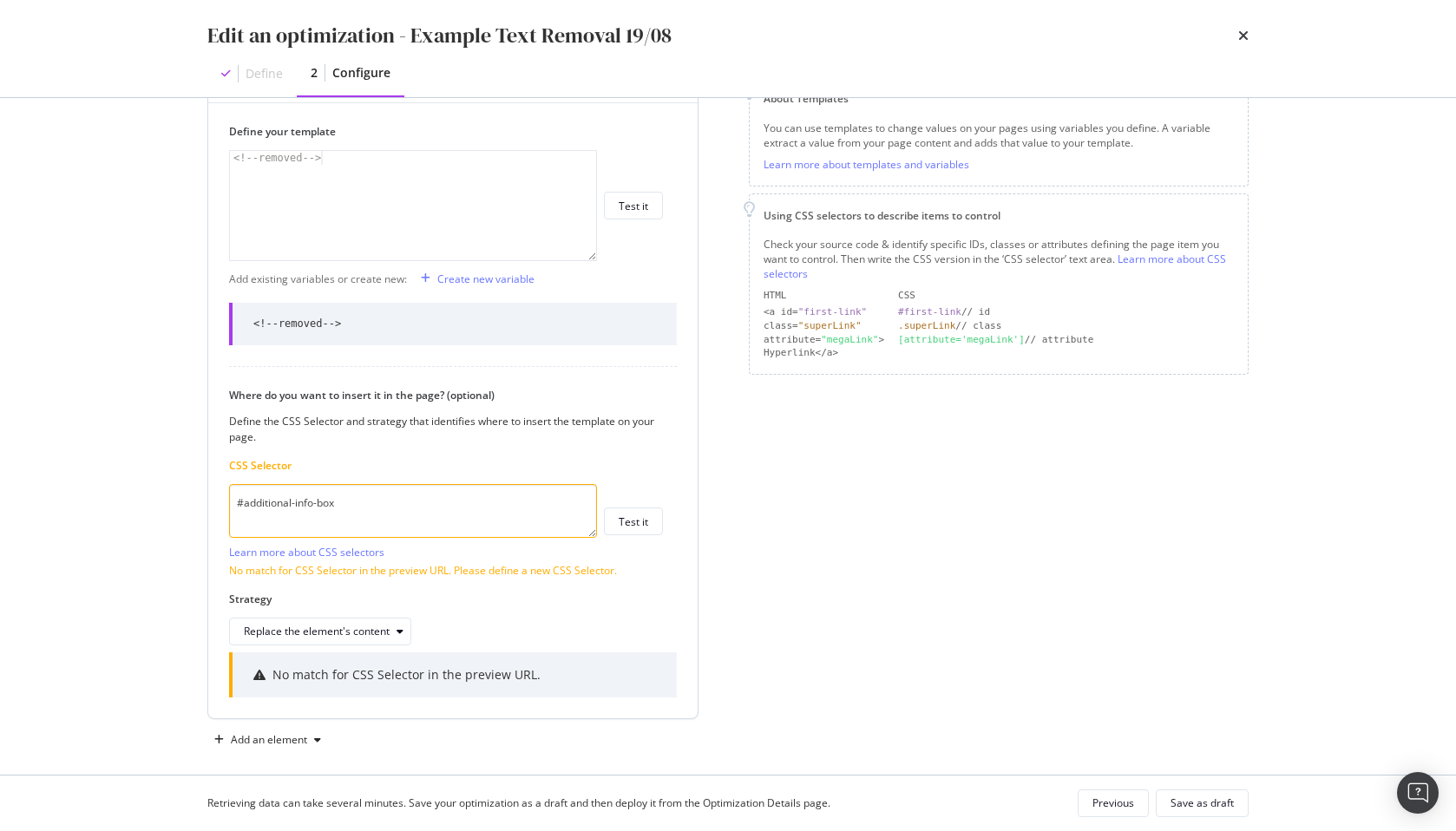
scroll to position [266, 0]
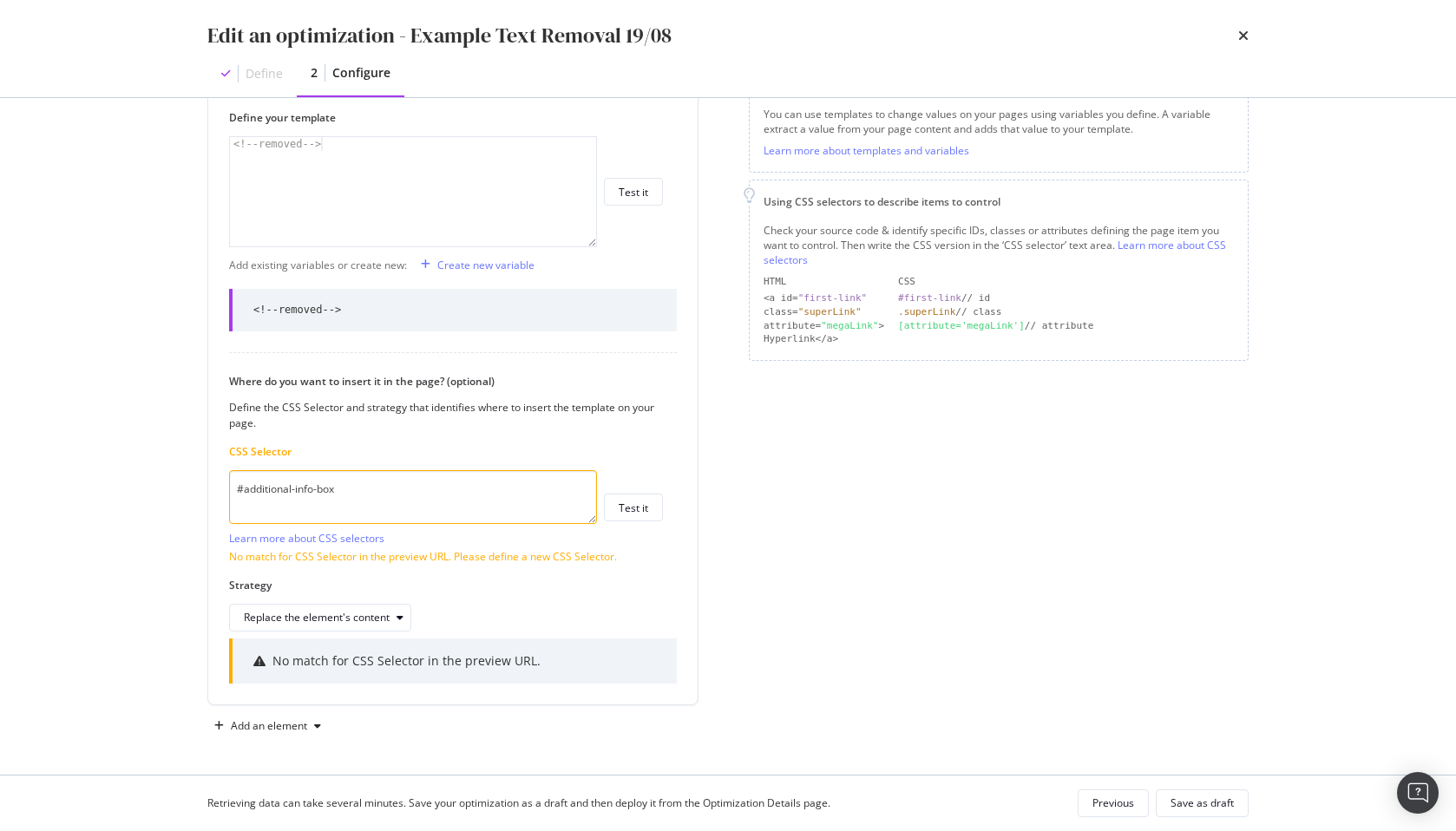
click at [775, 512] on div "Page elements to optimize Title: Update the page <title> . H1: Update an existi…" at bounding box center [998, 303] width 500 height 874
click at [992, 519] on div "Page elements to optimize Title: Update the page <title> . H1: Update an existi…" at bounding box center [998, 303] width 500 height 874
click at [1205, 431] on div "Page elements to optimize Title: Update the page <title> . H1: Update an existi…" at bounding box center [998, 303] width 500 height 874
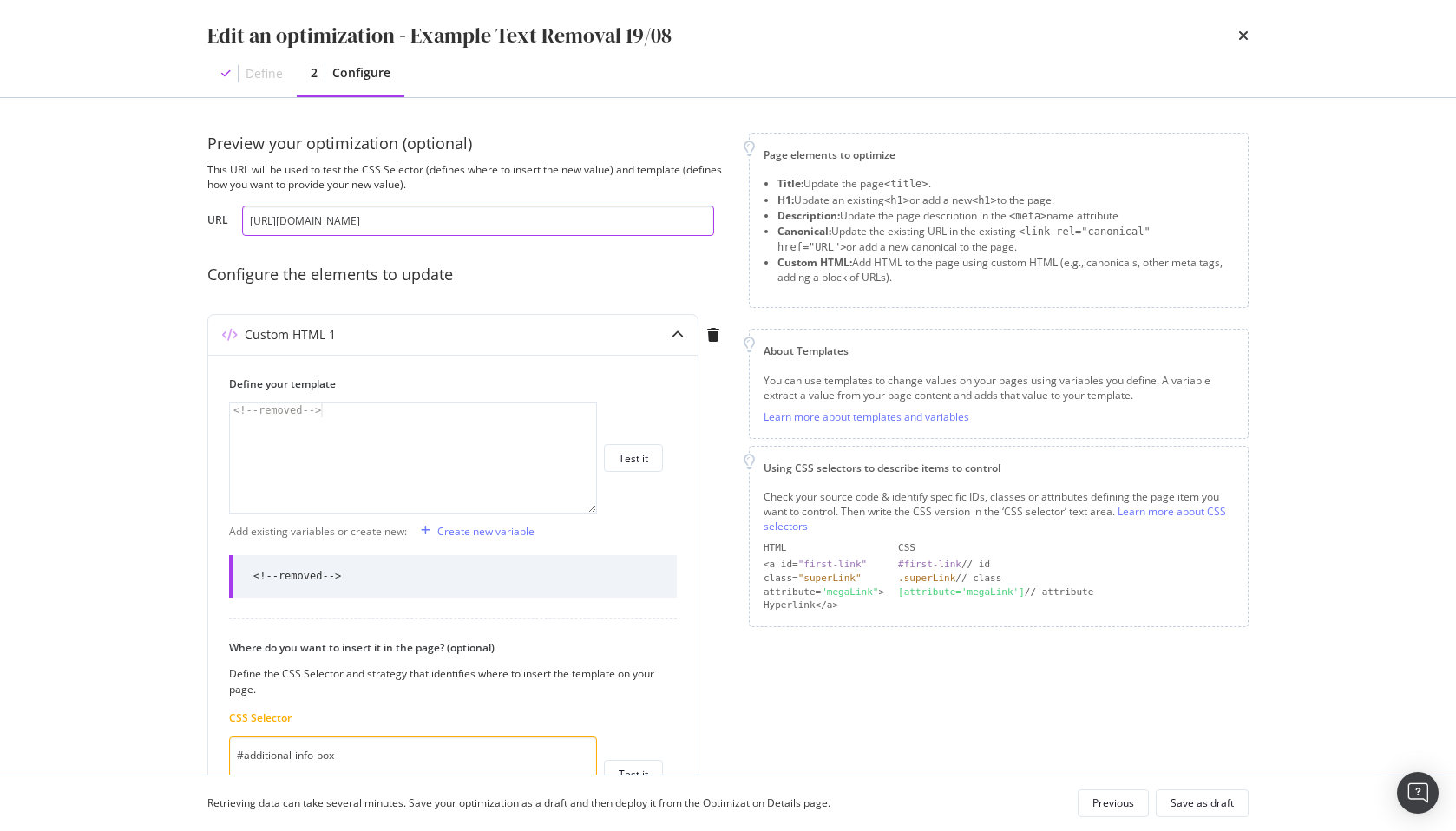
click at [419, 229] on input "https://www.twinkl.com/resources/kindergarten-usa/math-kindergarten-usa/problem…" at bounding box center [478, 220] width 472 height 31
click at [267, 62] on div "Define" at bounding box center [252, 73] width 90 height 45
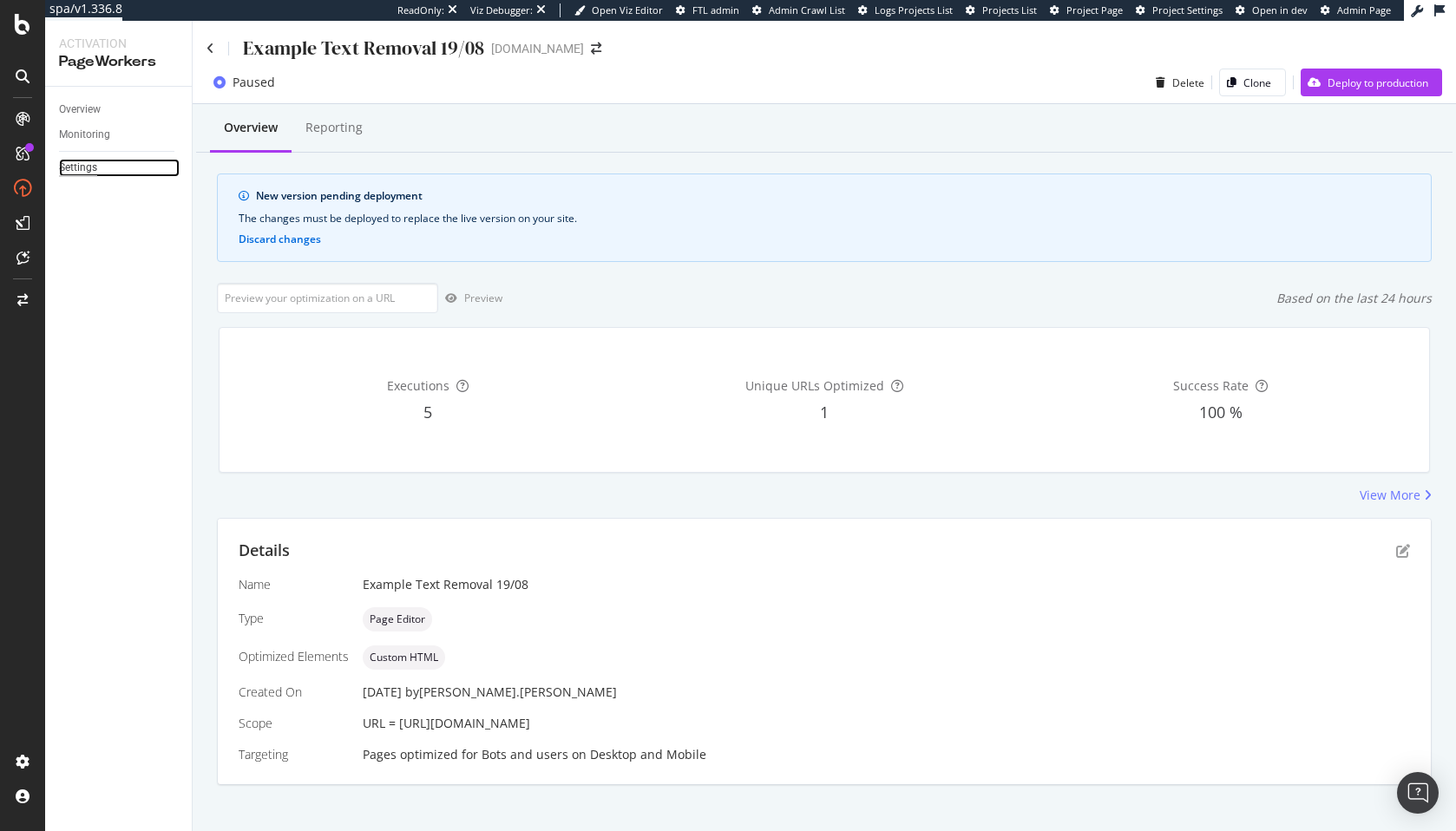
click at [81, 168] on div "Settings" at bounding box center [77, 168] width 38 height 18
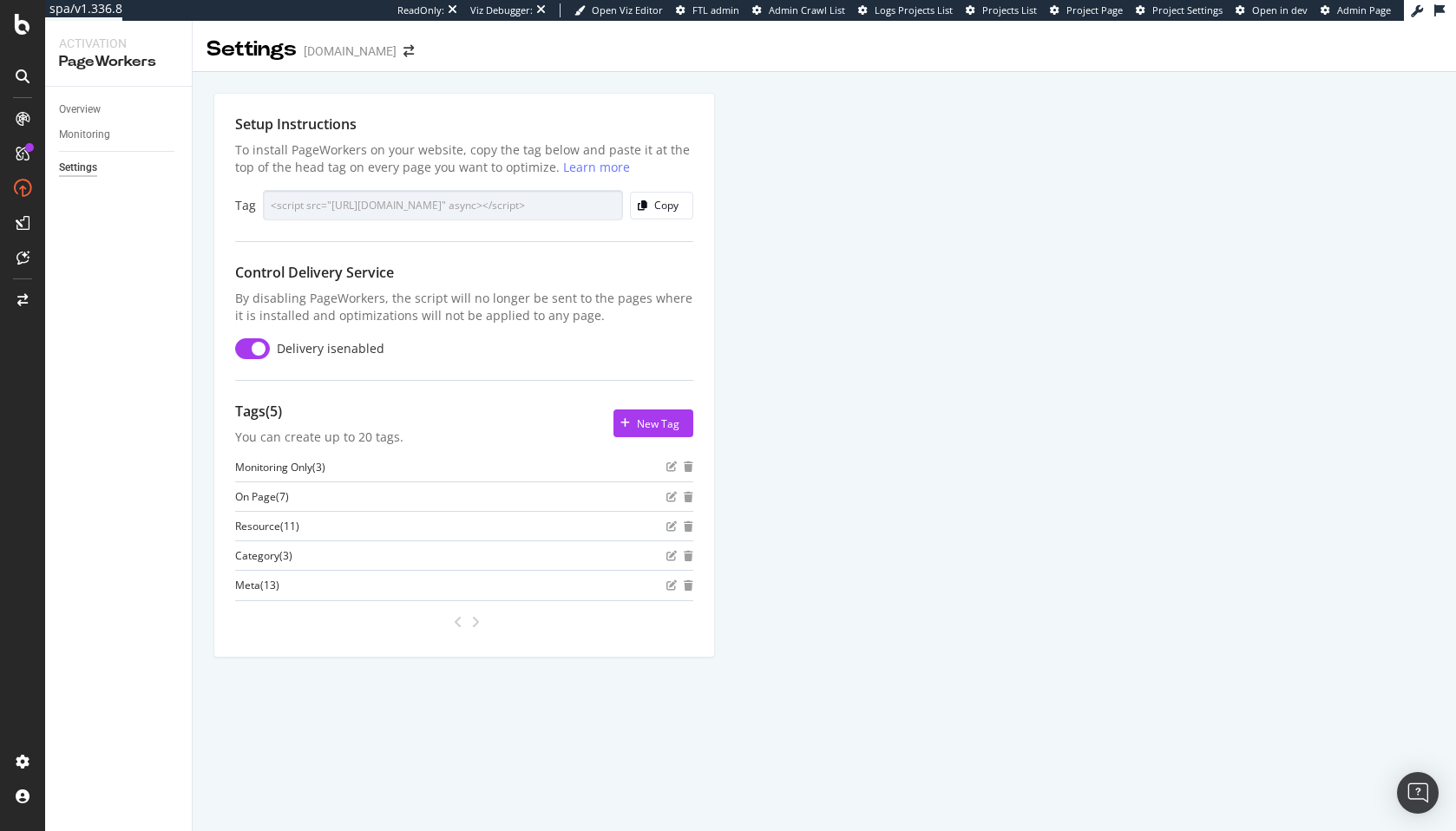
click at [980, 256] on div "Setup Instructions To install PageWorkers on your website, copy the tag below a…" at bounding box center [824, 394] width 1264 height 646
